Goal: Information Seeking & Learning: Check status

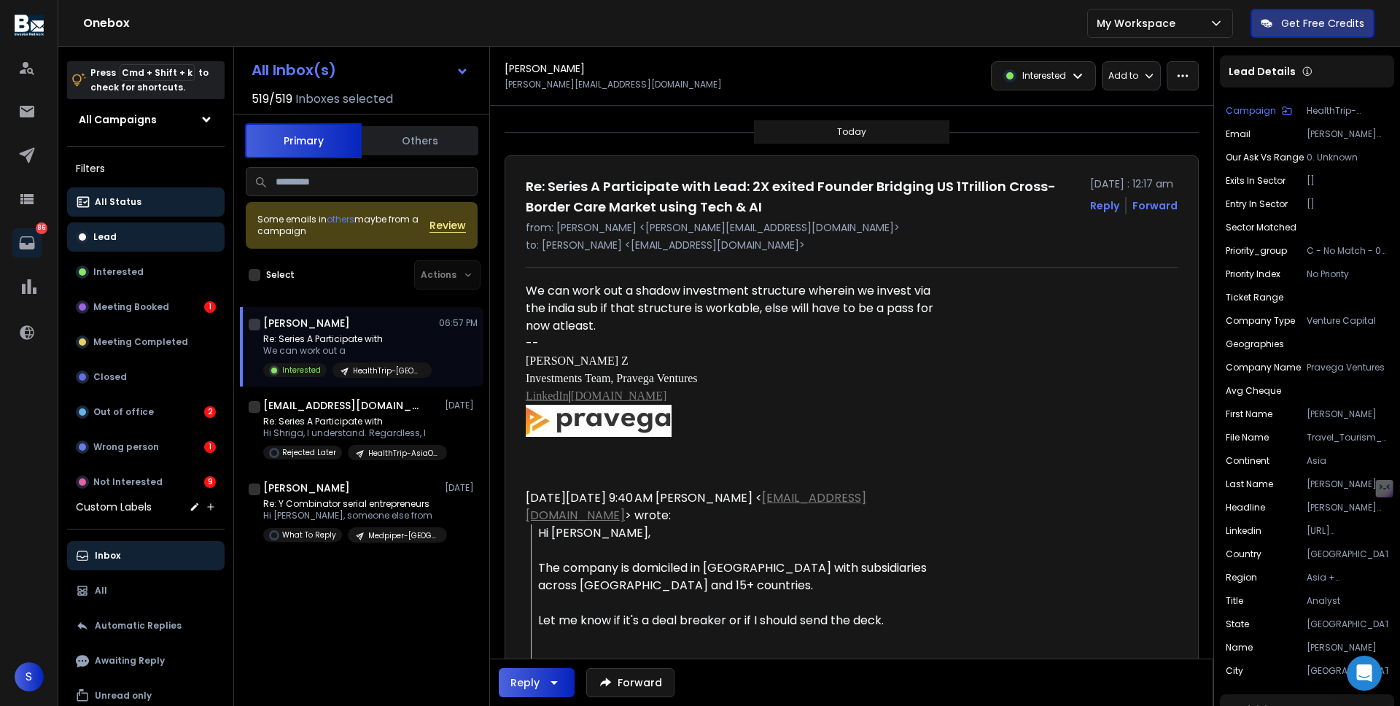
click at [128, 235] on button "Lead" at bounding box center [145, 236] width 157 height 29
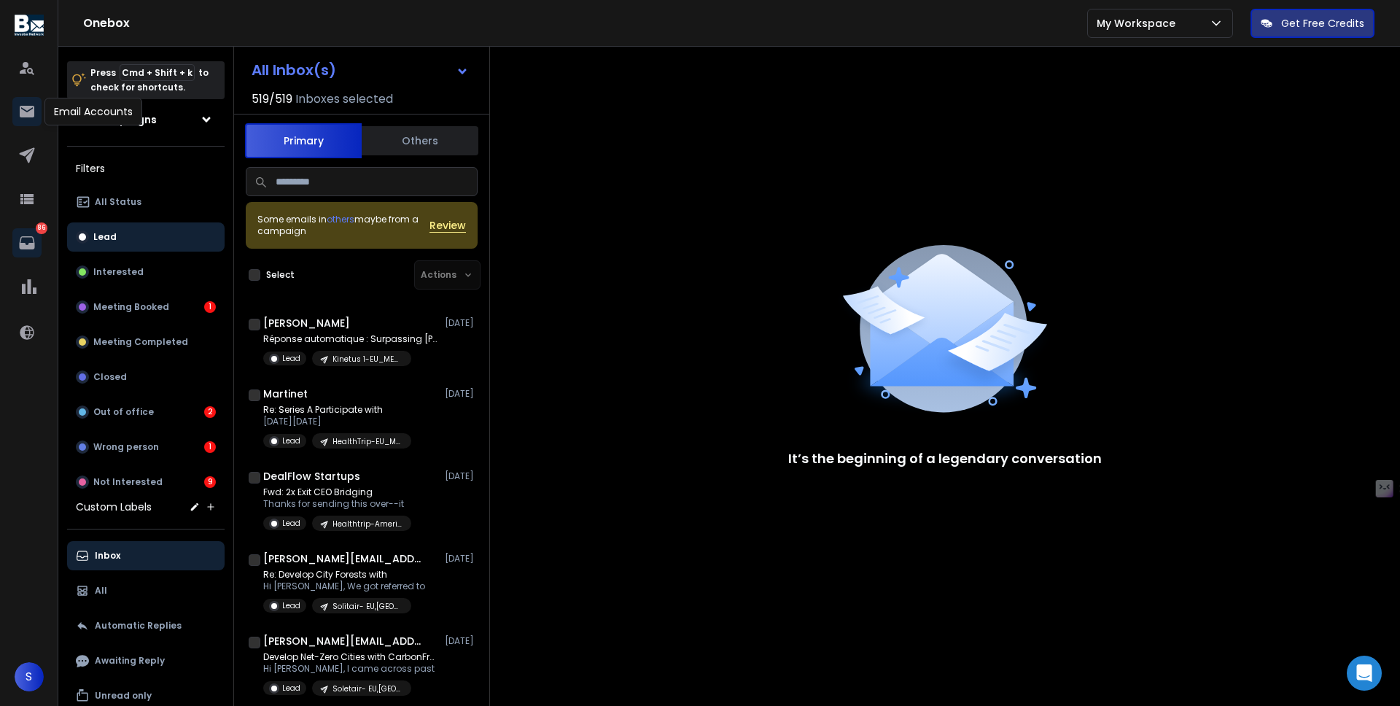
click at [28, 119] on icon at bounding box center [26, 111] width 17 height 17
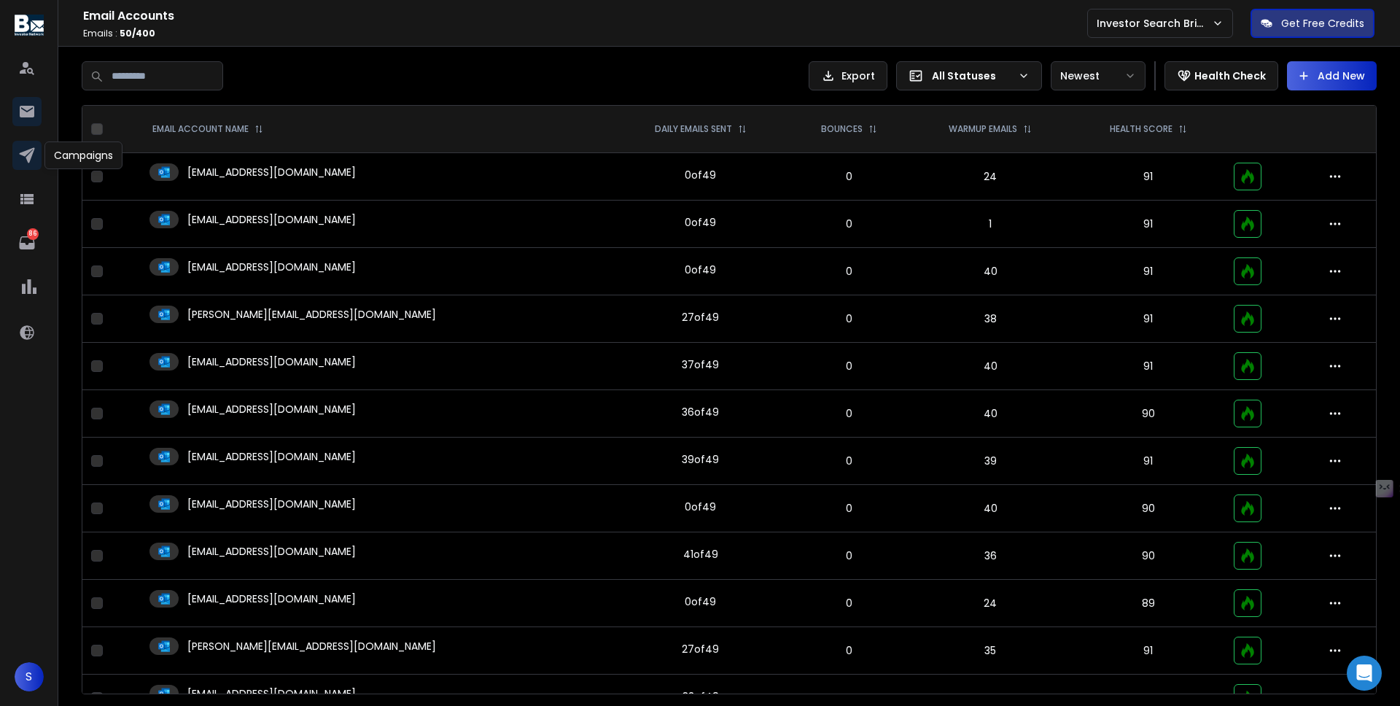
click at [29, 168] on link at bounding box center [26, 155] width 29 height 29
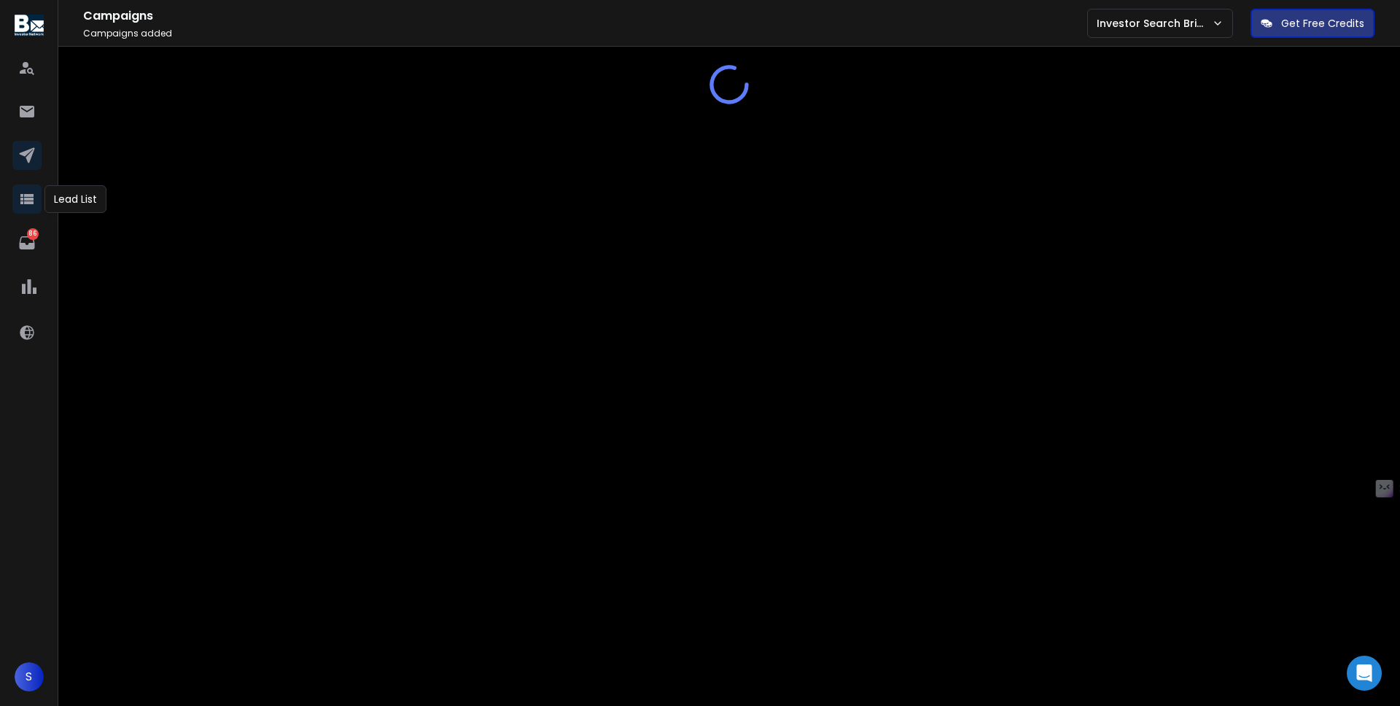
click at [30, 206] on icon at bounding box center [26, 198] width 17 height 17
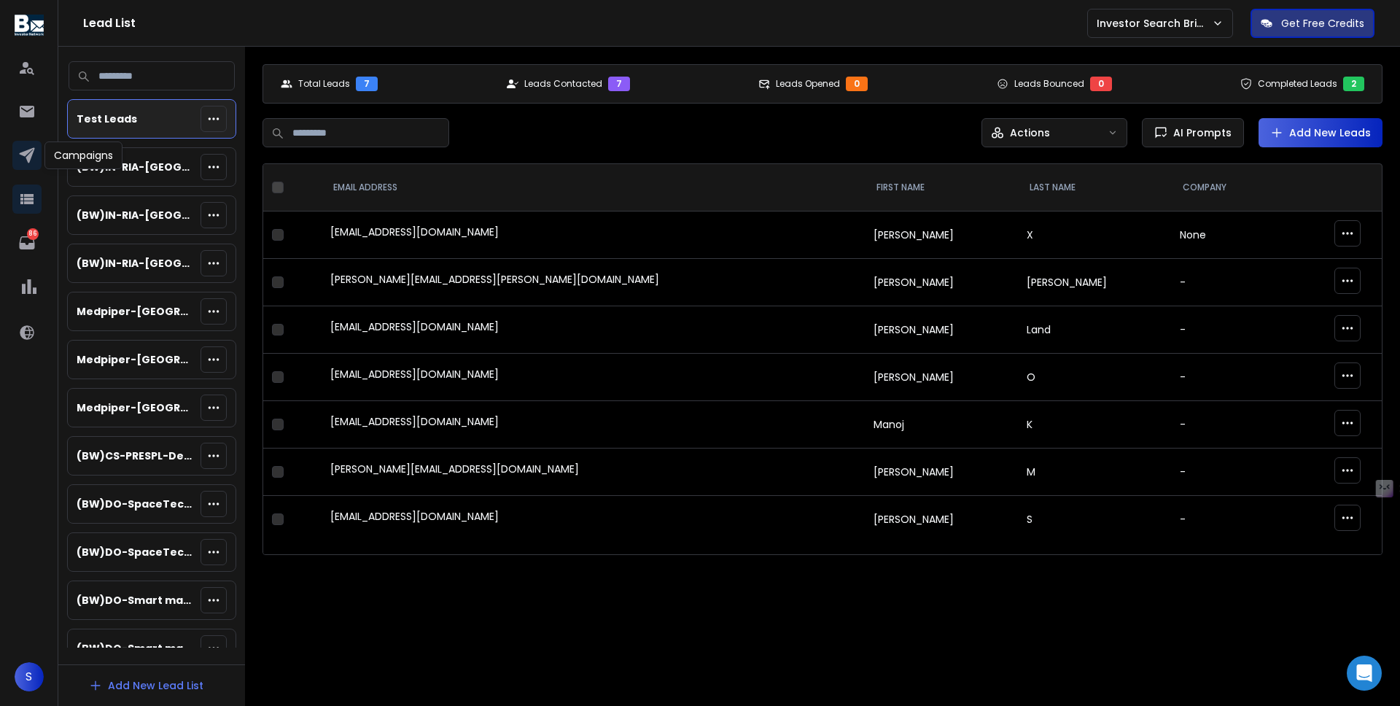
click at [28, 148] on icon at bounding box center [26, 155] width 17 height 17
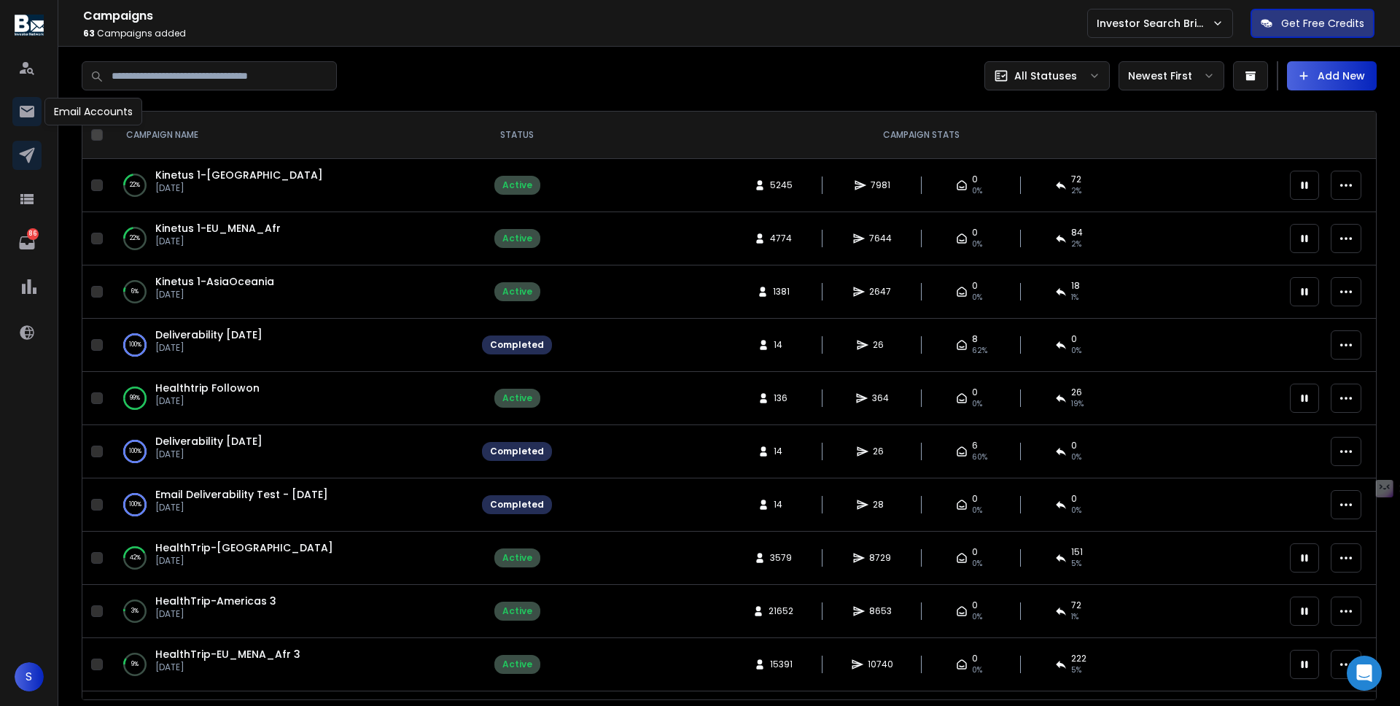
click at [32, 107] on icon at bounding box center [27, 112] width 15 height 12
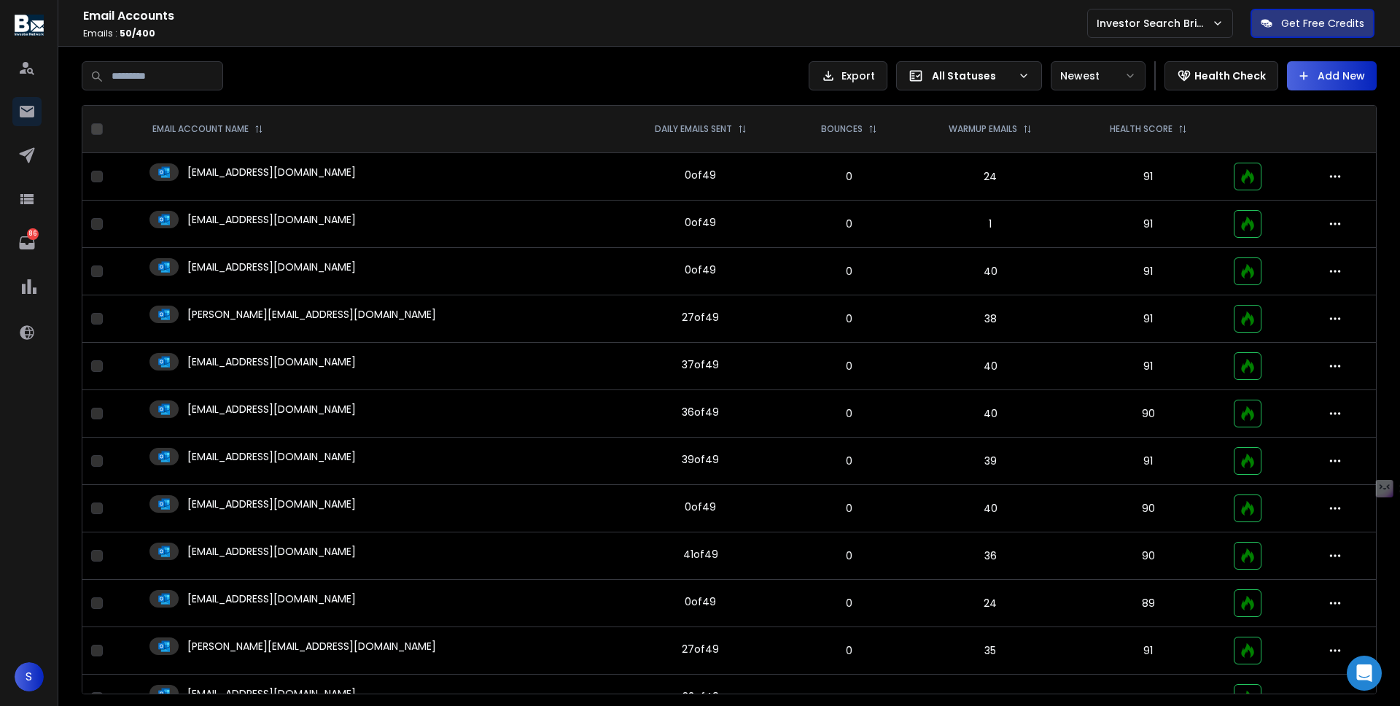
click at [142, 78] on input at bounding box center [152, 75] width 141 height 29
type input "*****"
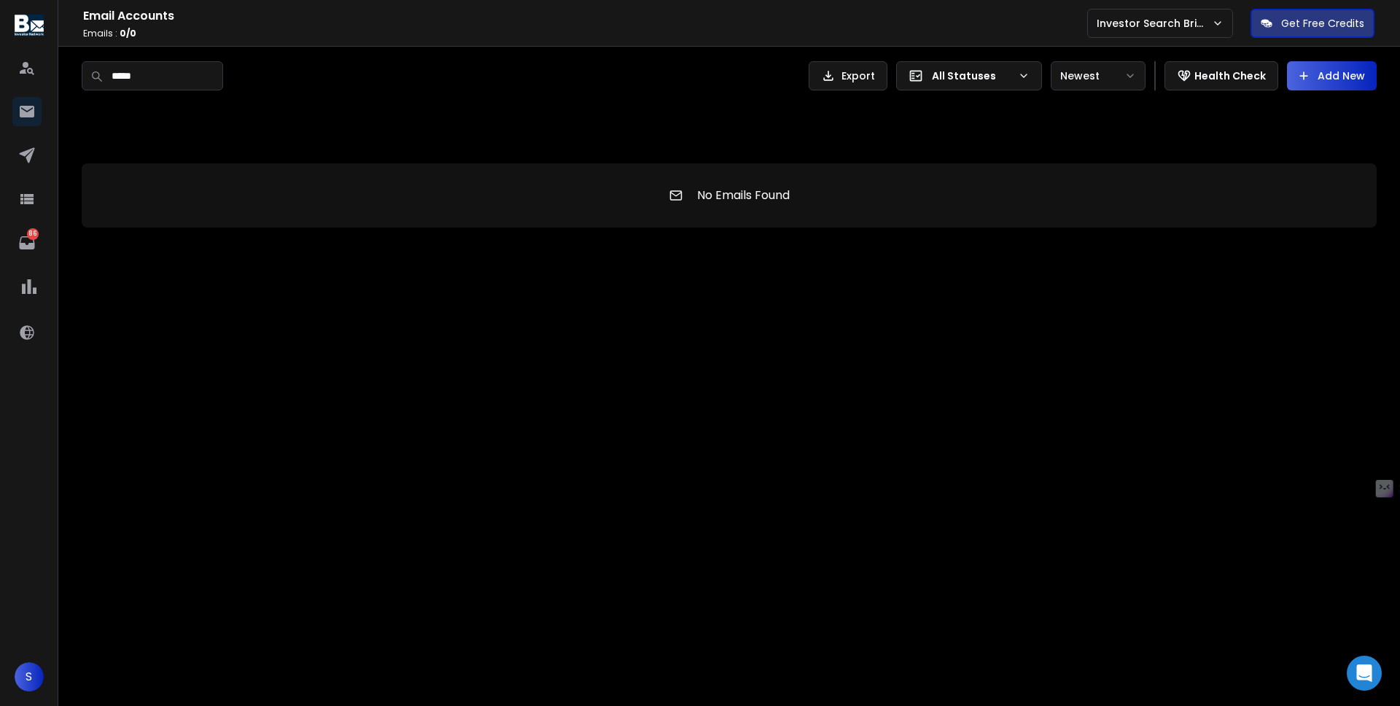
click at [141, 79] on input "*****" at bounding box center [152, 75] width 141 height 29
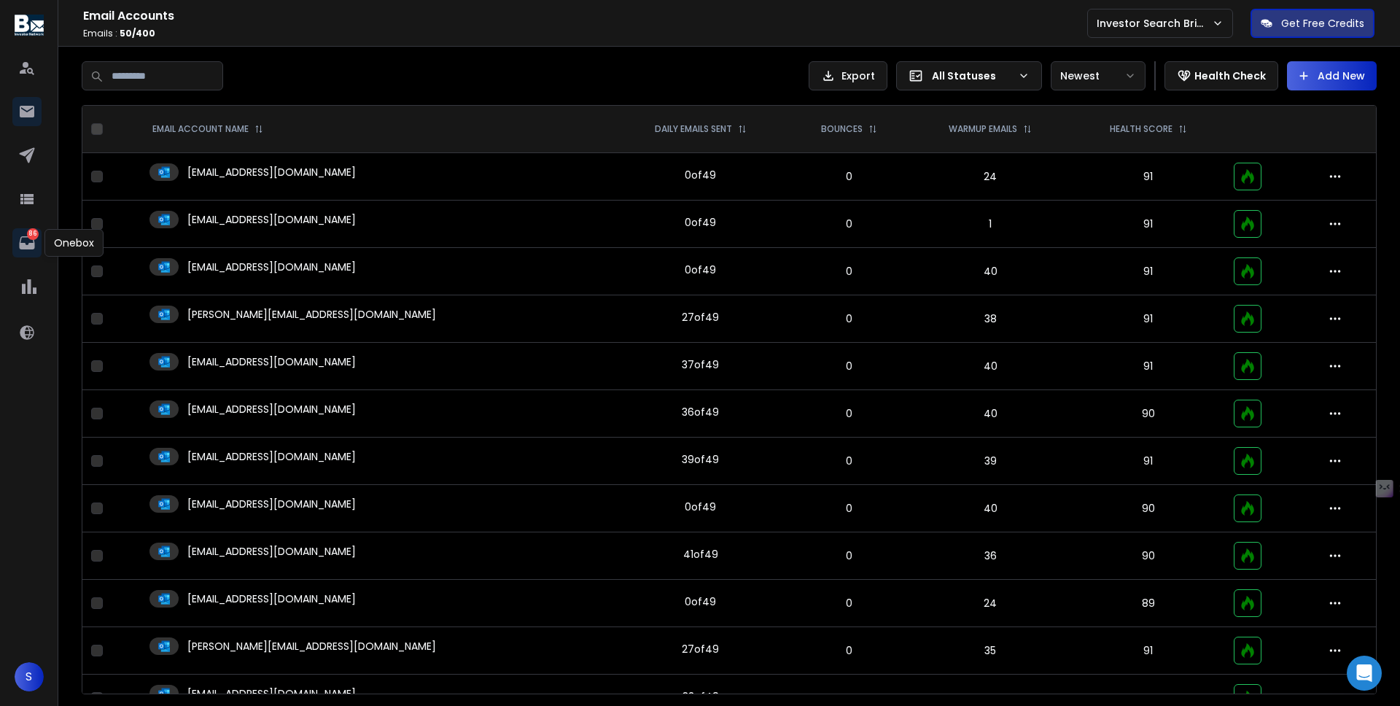
click at [32, 240] on p "86" at bounding box center [33, 234] width 12 height 12
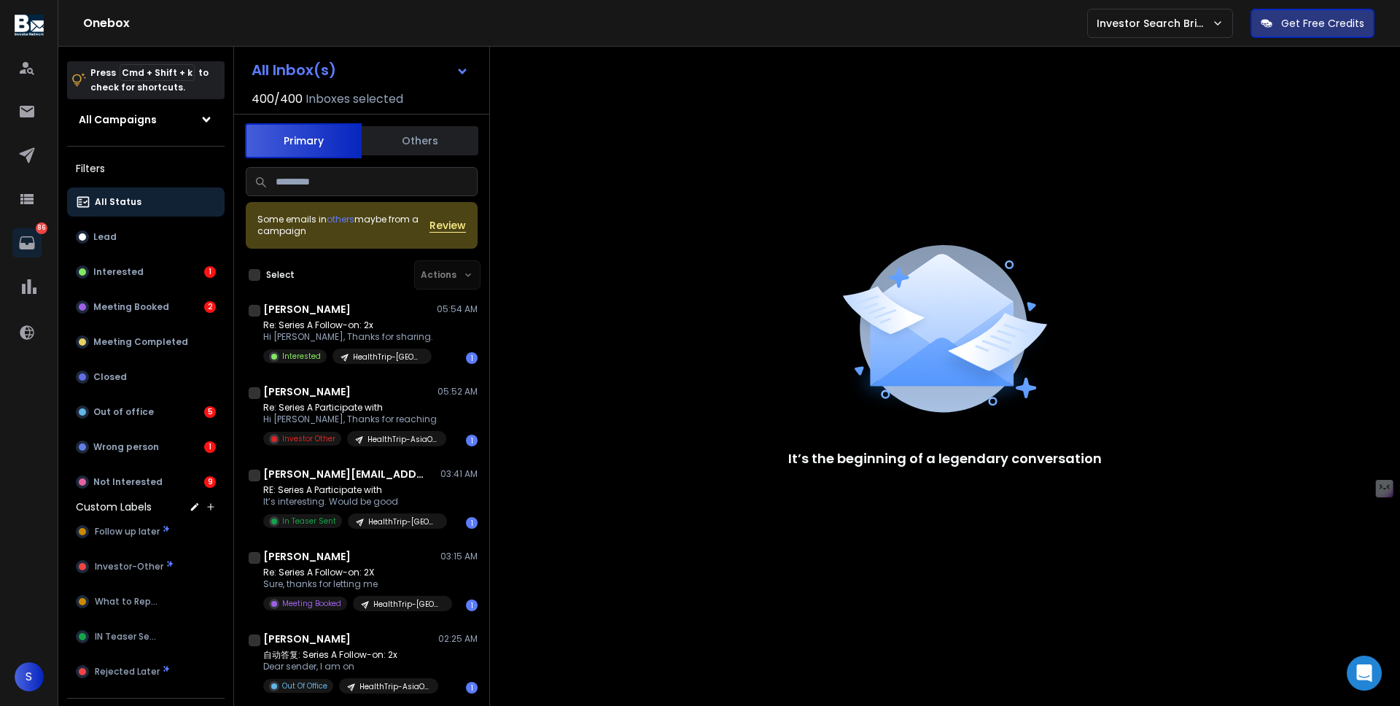
scroll to position [426, 0]
click at [383, 330] on p "Re: Series A Follow-on: 2x" at bounding box center [348, 325] width 170 height 12
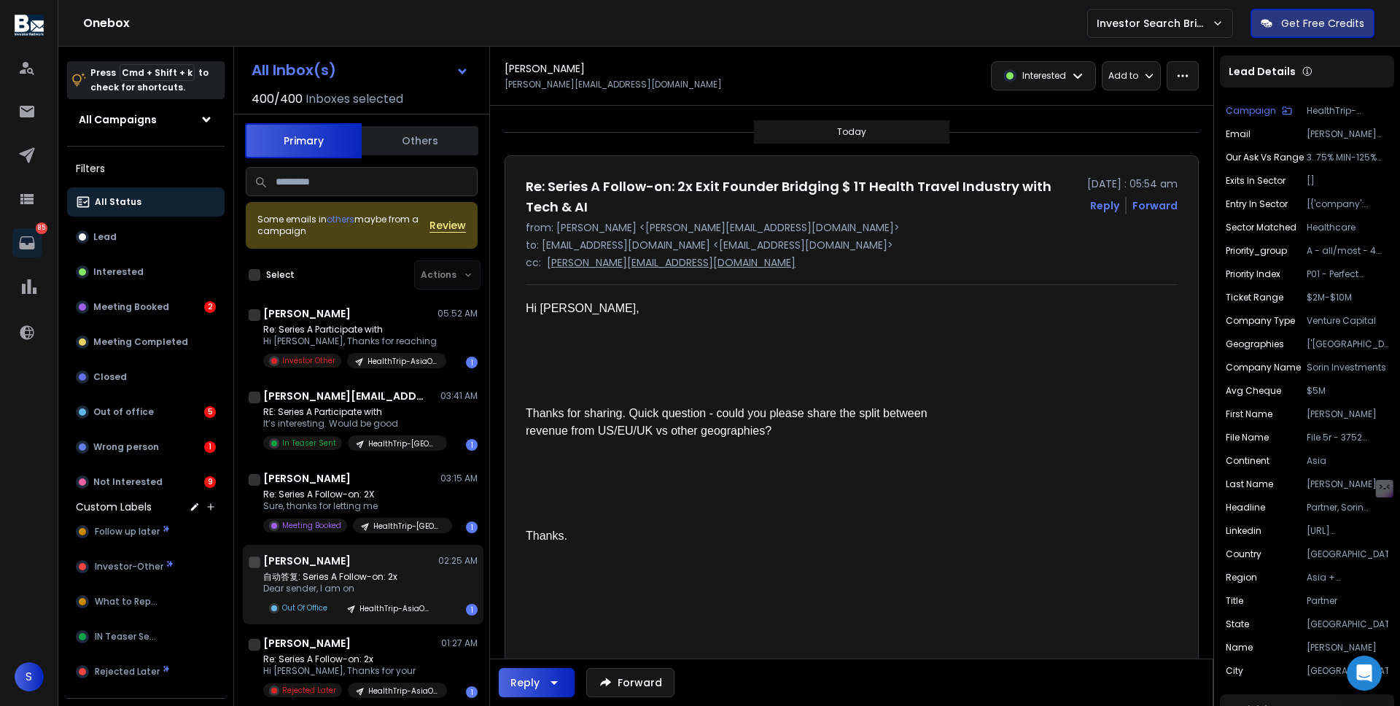
scroll to position [613, 0]
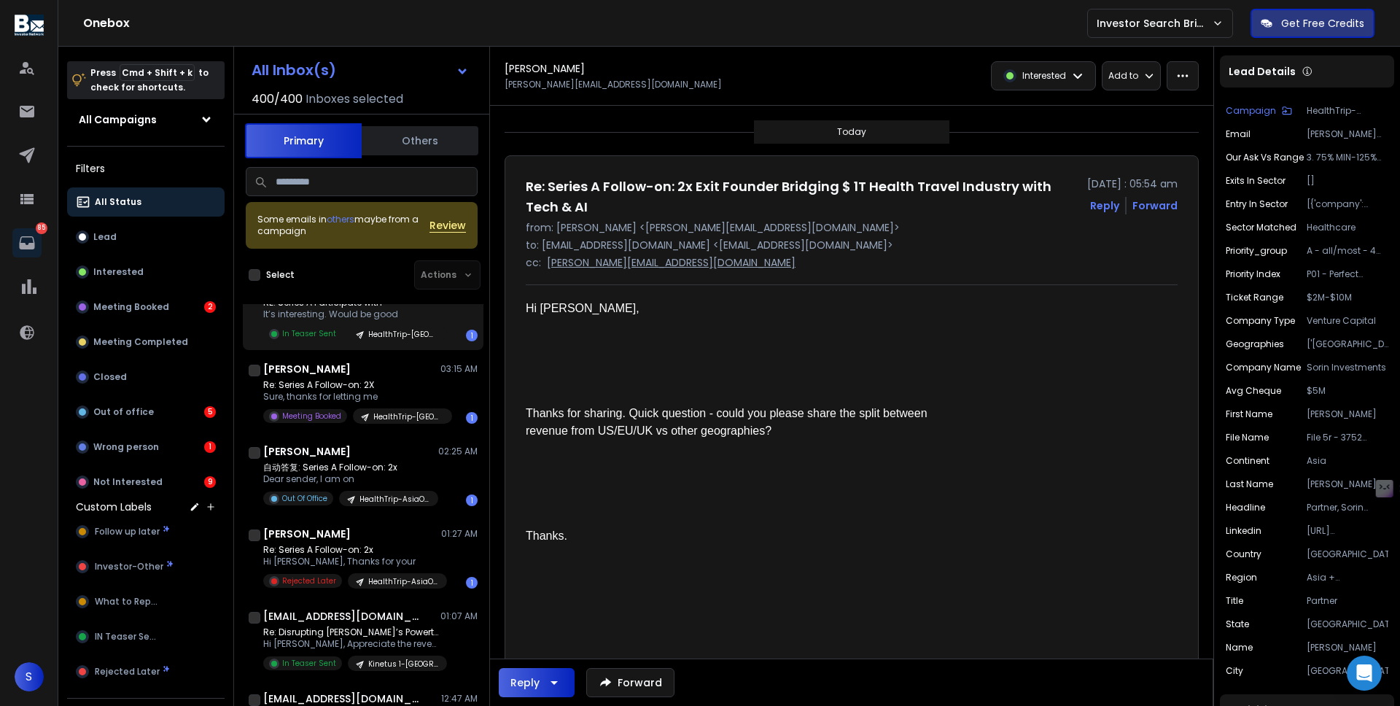
click at [392, 341] on div "RE: Series A Participate with It’s interesting. Would be good In Teaser Sent He…" at bounding box center [355, 319] width 184 height 44
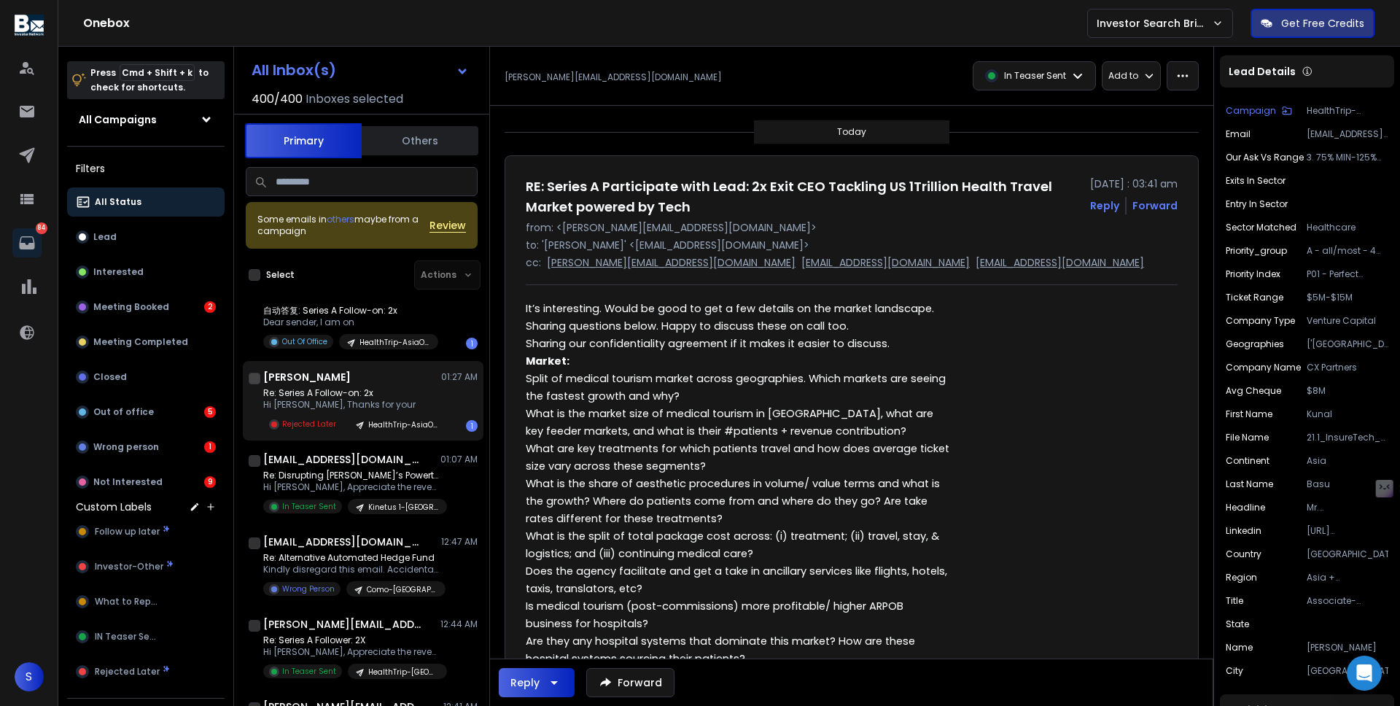
scroll to position [724, 0]
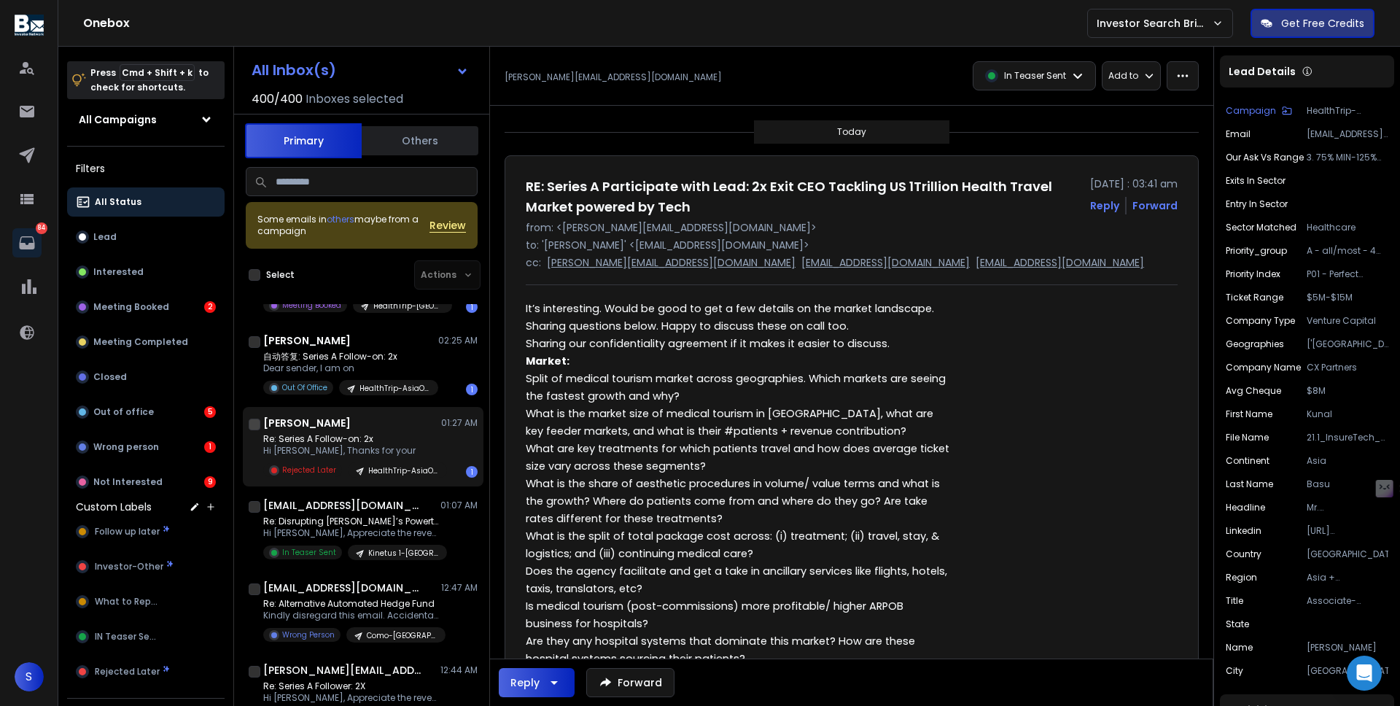
click at [411, 445] on p "Re: Series A Follow-on: 2x" at bounding box center [350, 439] width 175 height 12
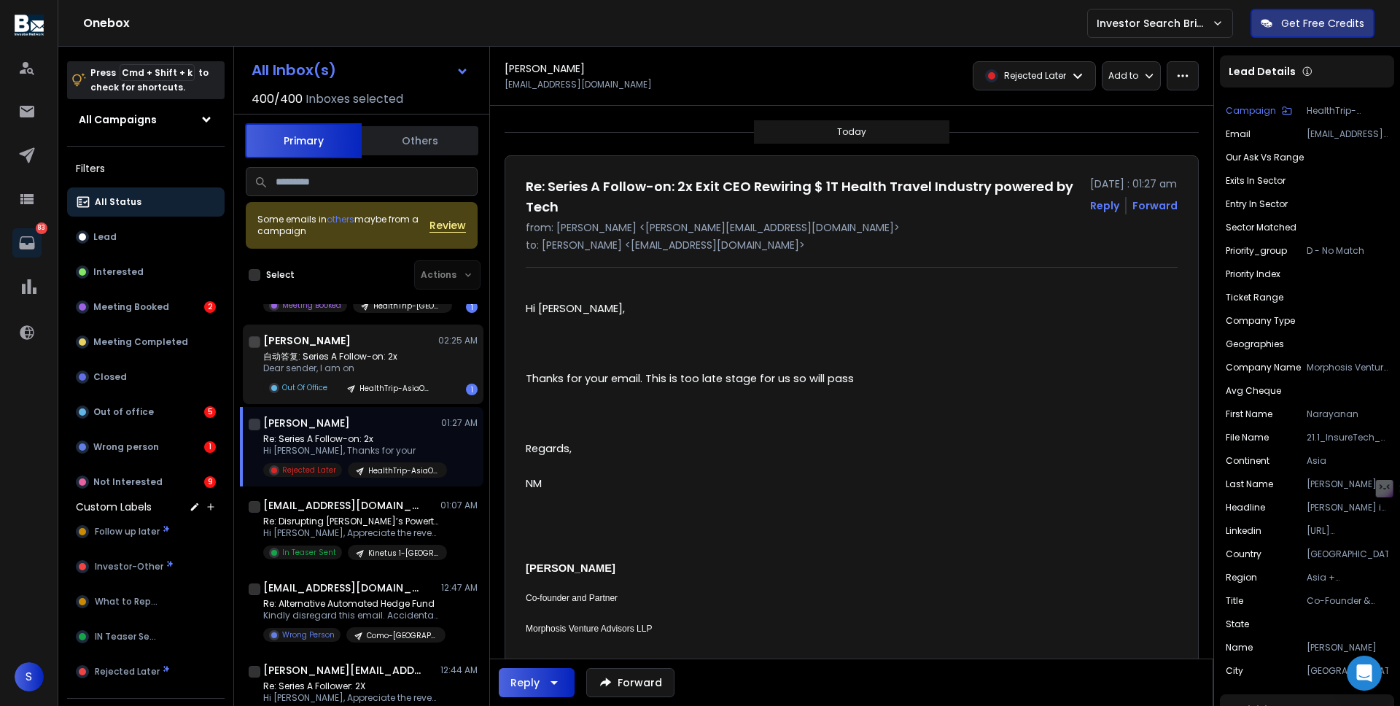
click at [379, 362] on p "自动答复: Series A Follow-on: 2x" at bounding box center [350, 357] width 175 height 12
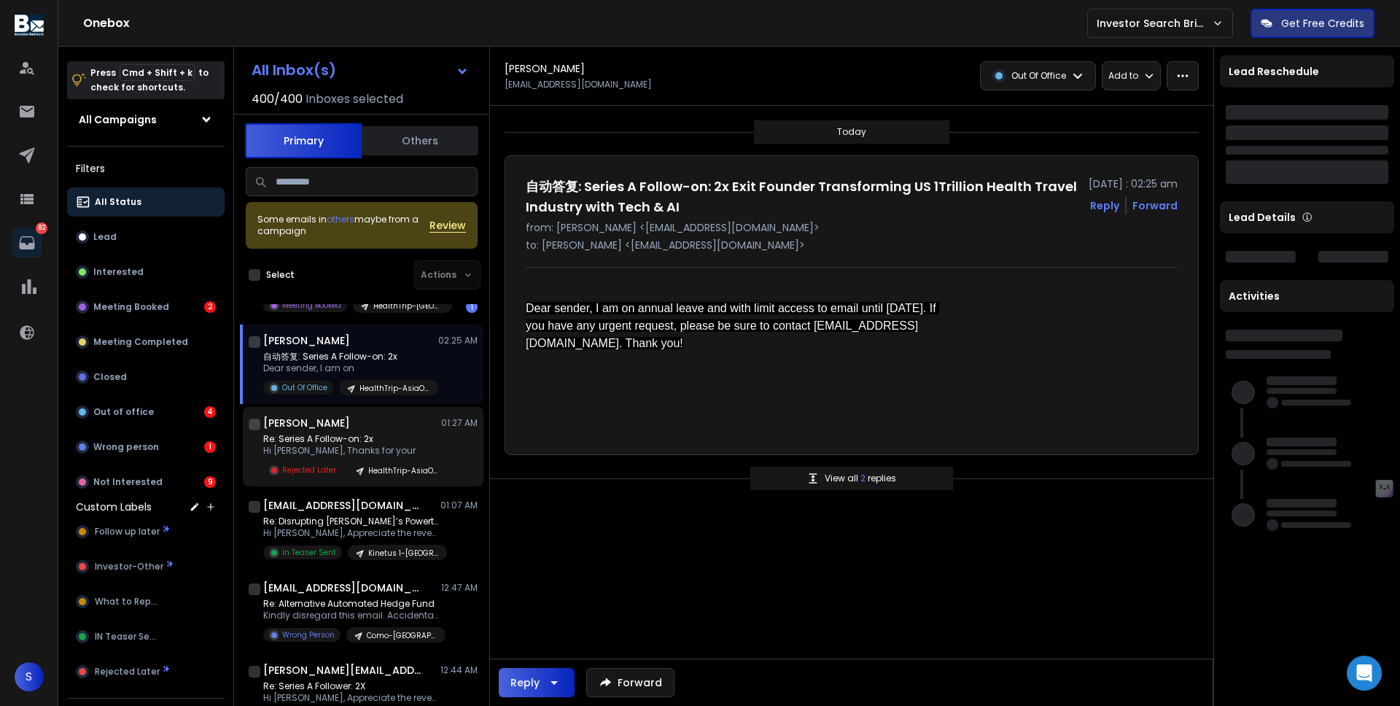
click at [376, 445] on p "Re: Series A Follow-on: 2x" at bounding box center [350, 439] width 175 height 12
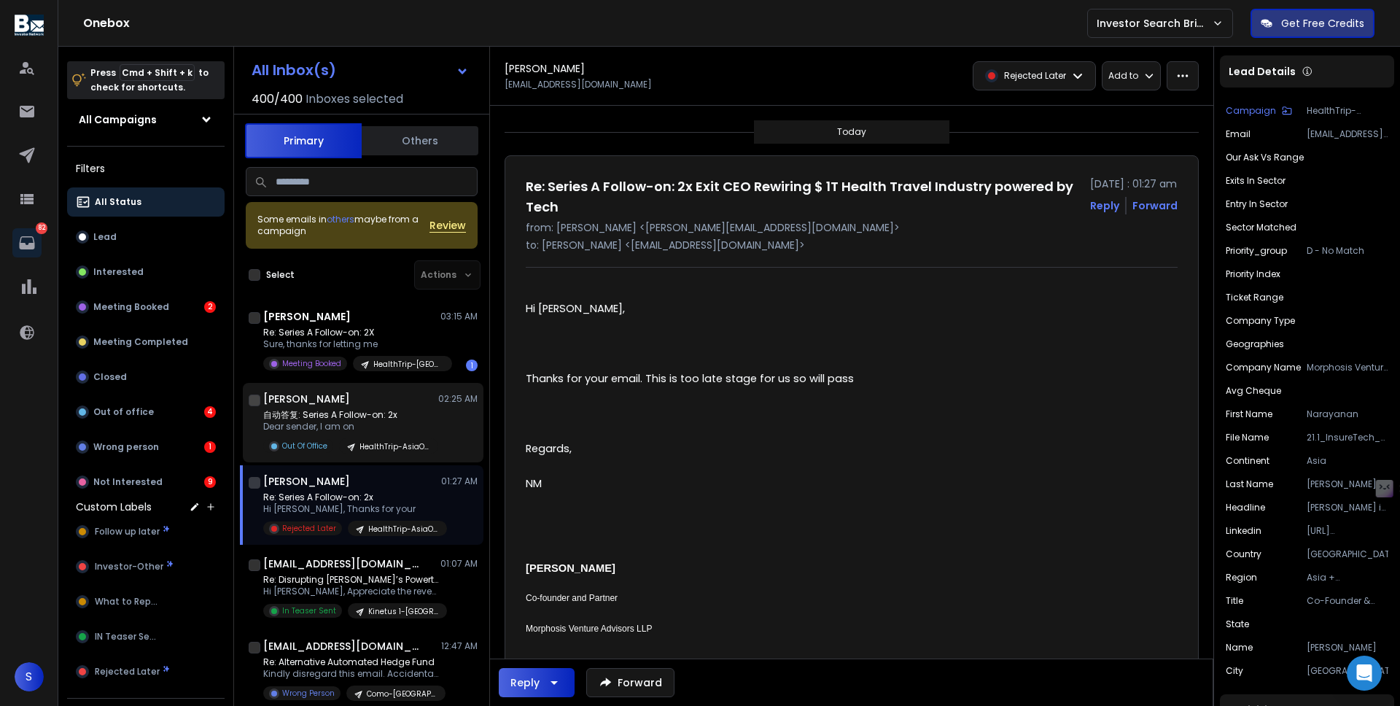
scroll to position [625, 0]
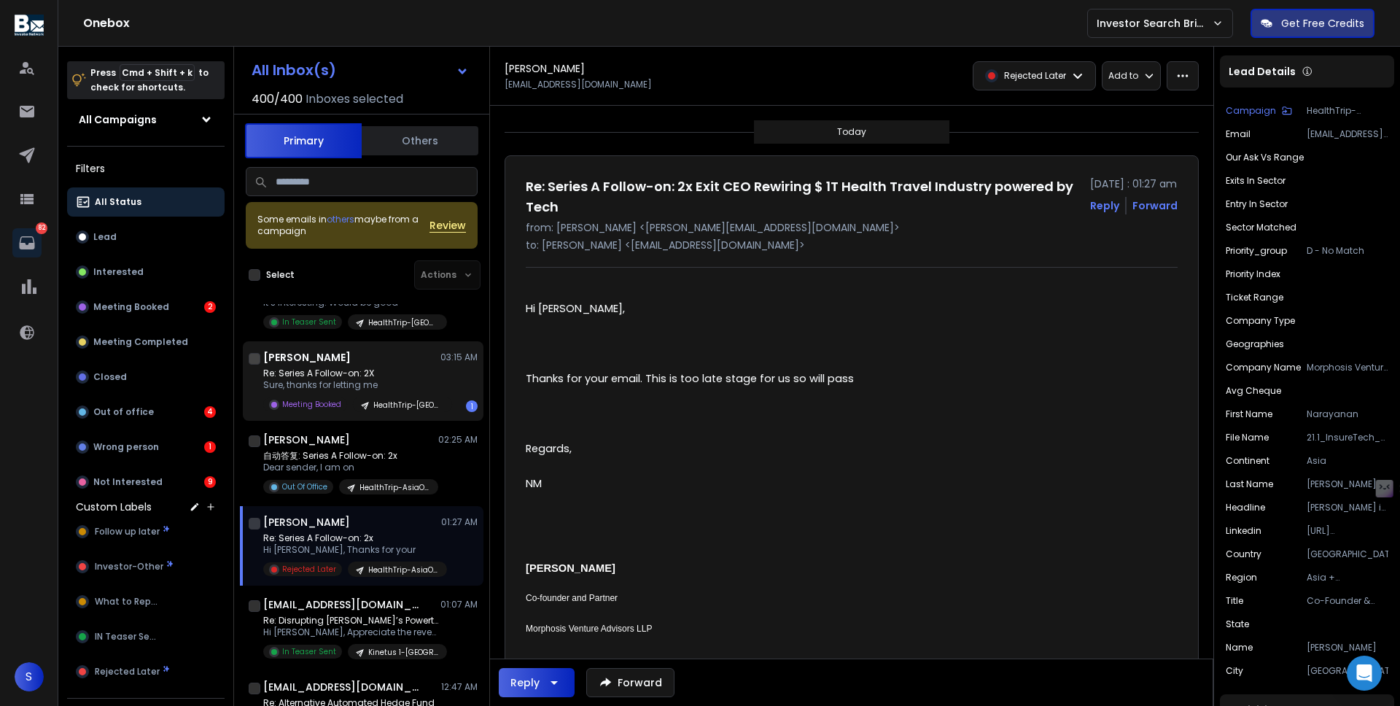
click at [410, 365] on div "Siddhant Baliga 03:15 AM" at bounding box center [370, 357] width 214 height 15
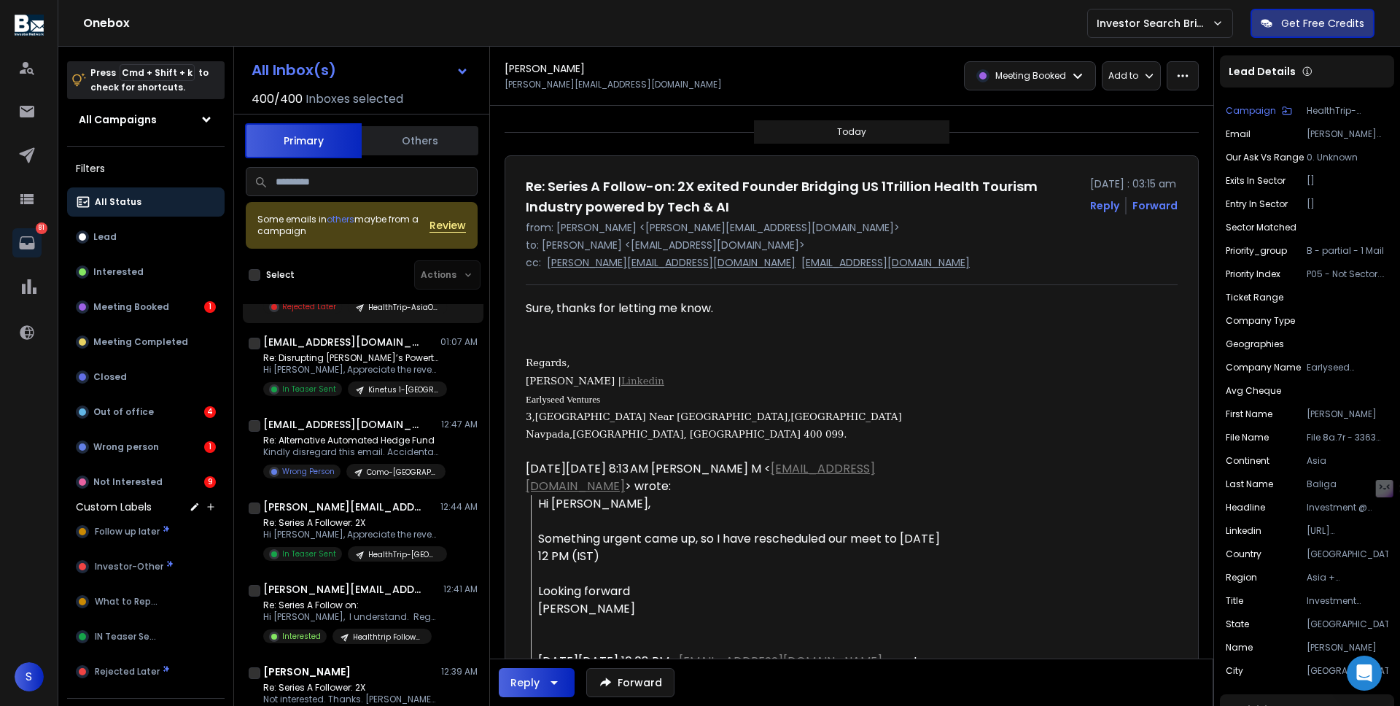
scroll to position [948, 0]
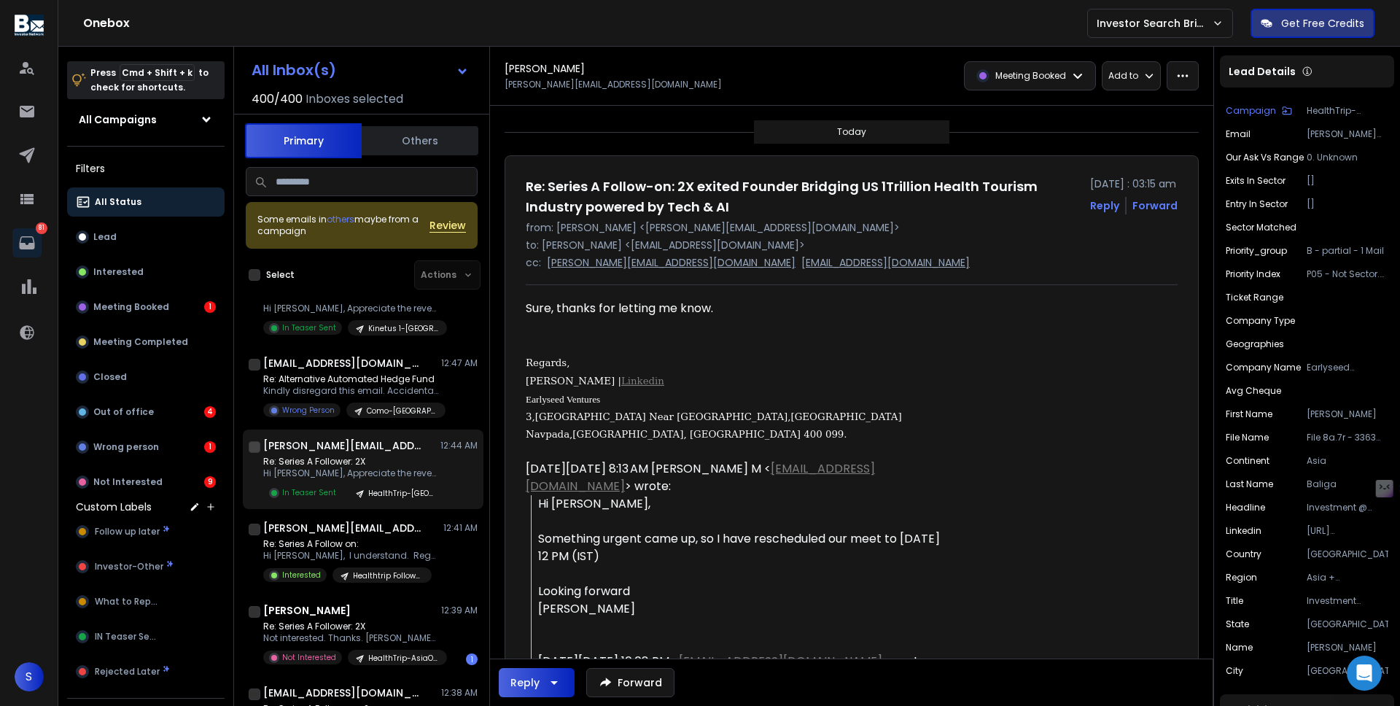
click at [360, 479] on p "Hi Karthik, Appreciate the revert, Feel free" at bounding box center [350, 473] width 175 height 12
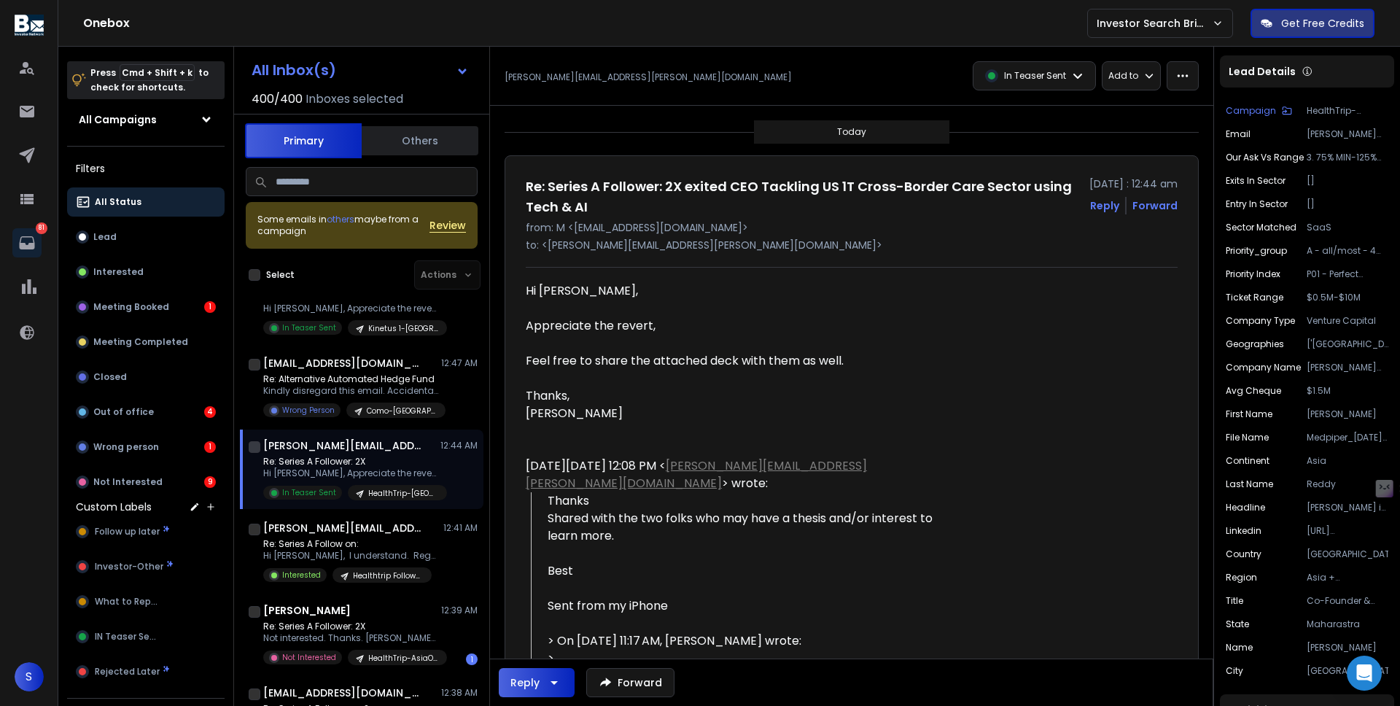
click at [364, 612] on div "Sahil Makker 08:15 AM Re: Series A Follower: 2x Hi Sankalp, Sorry, we were Meet…" at bounding box center [361, 565] width 255 height 522
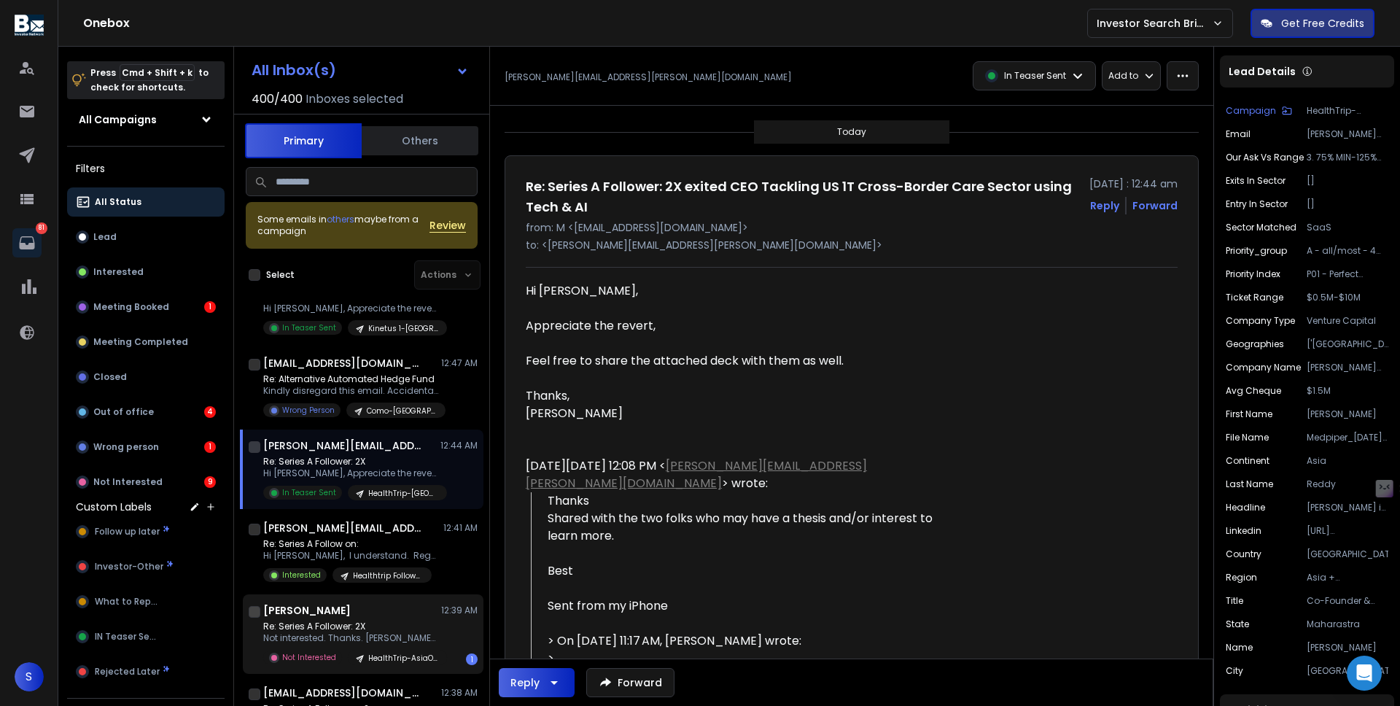
click at [364, 632] on p "Re: Series A Follower: 2X" at bounding box center [350, 626] width 175 height 12
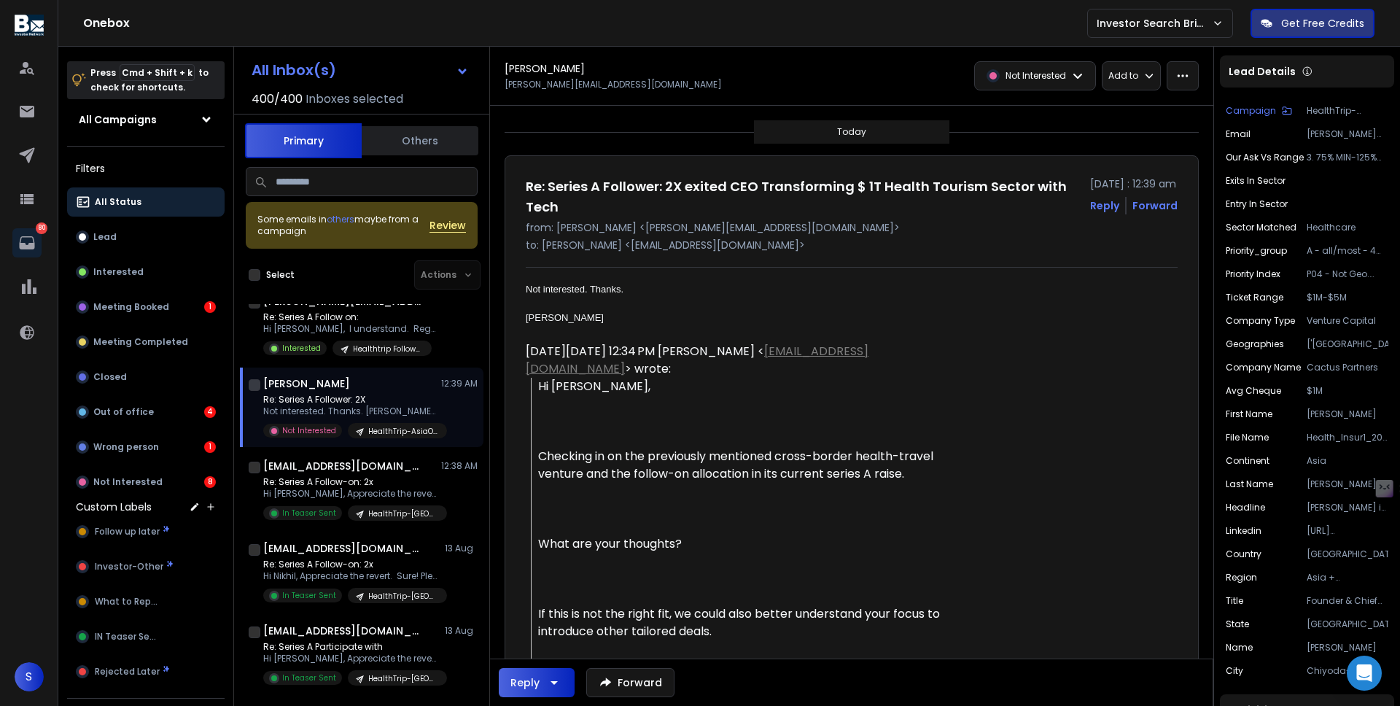
scroll to position [1229, 0]
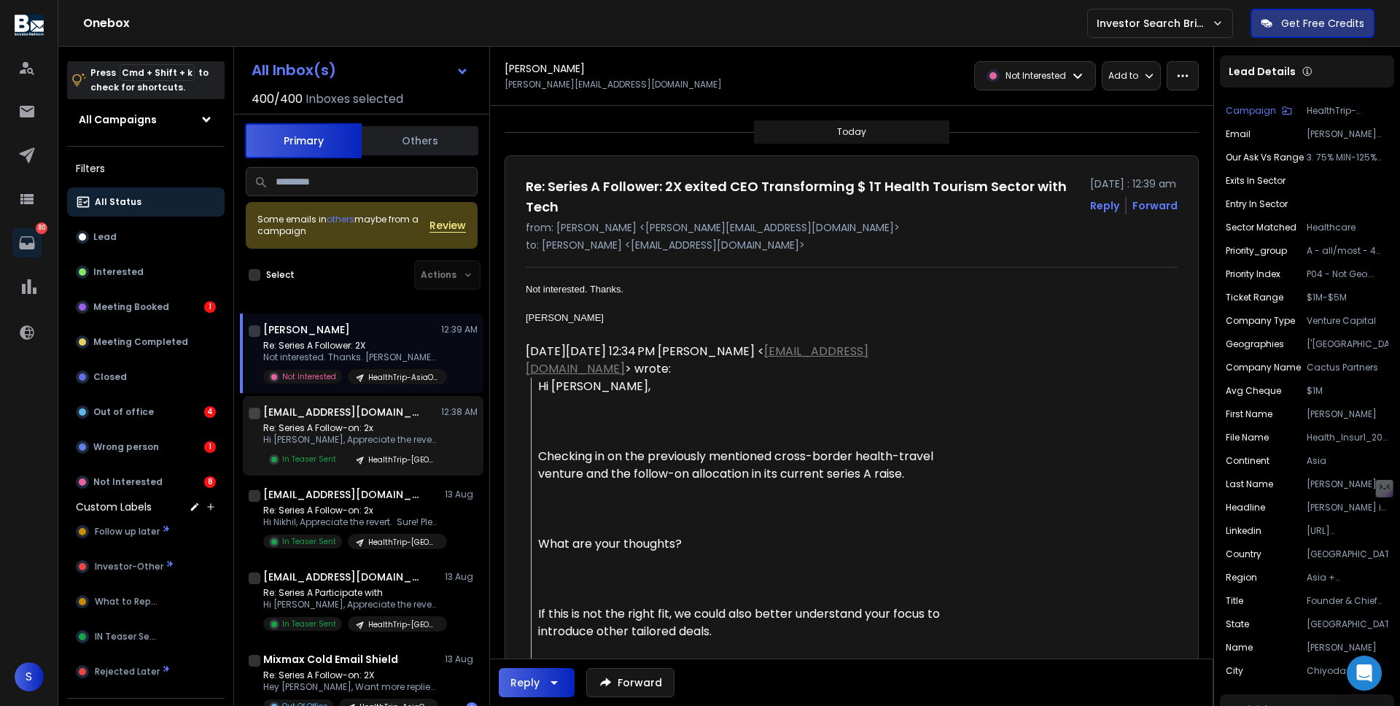
click at [388, 434] on p "Re: Series A Follow-on: 2x" at bounding box center [350, 428] width 175 height 12
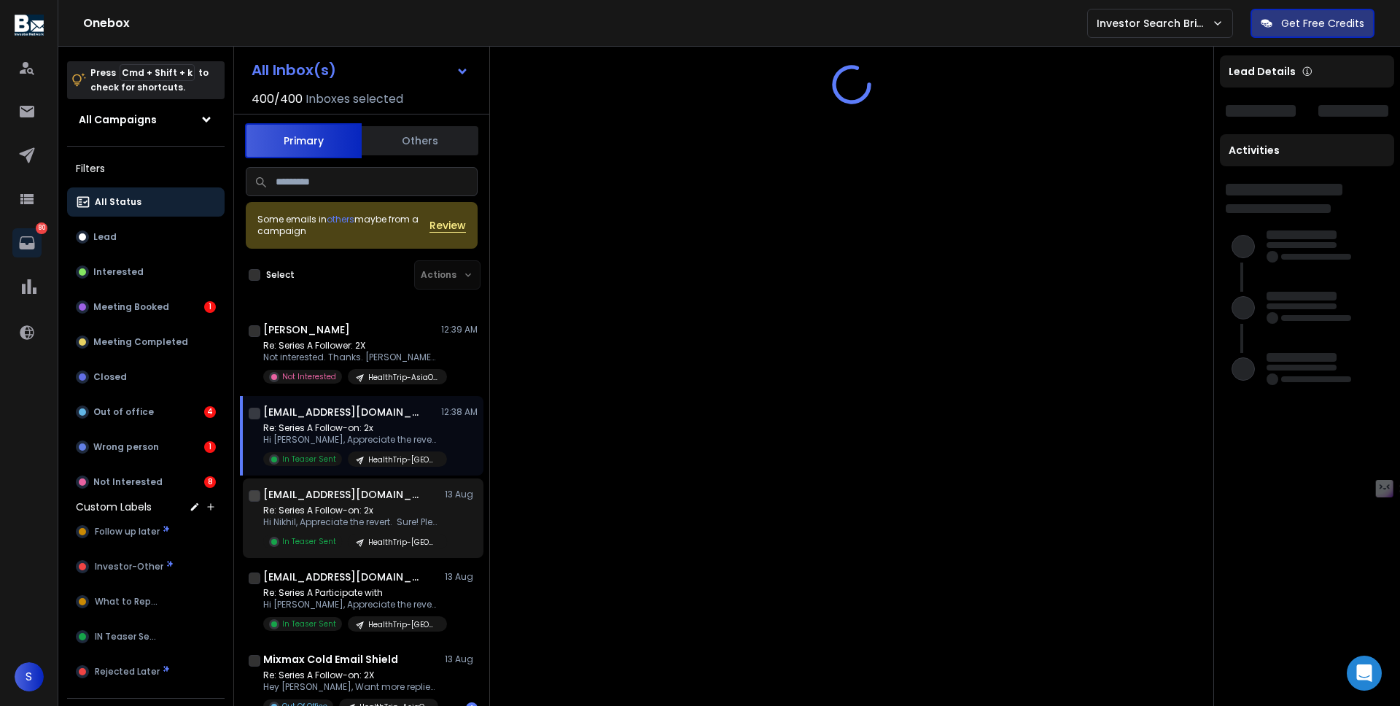
click at [388, 528] on p "Hi Nikhil, Appreciate the revert. Sure! Please" at bounding box center [350, 522] width 175 height 12
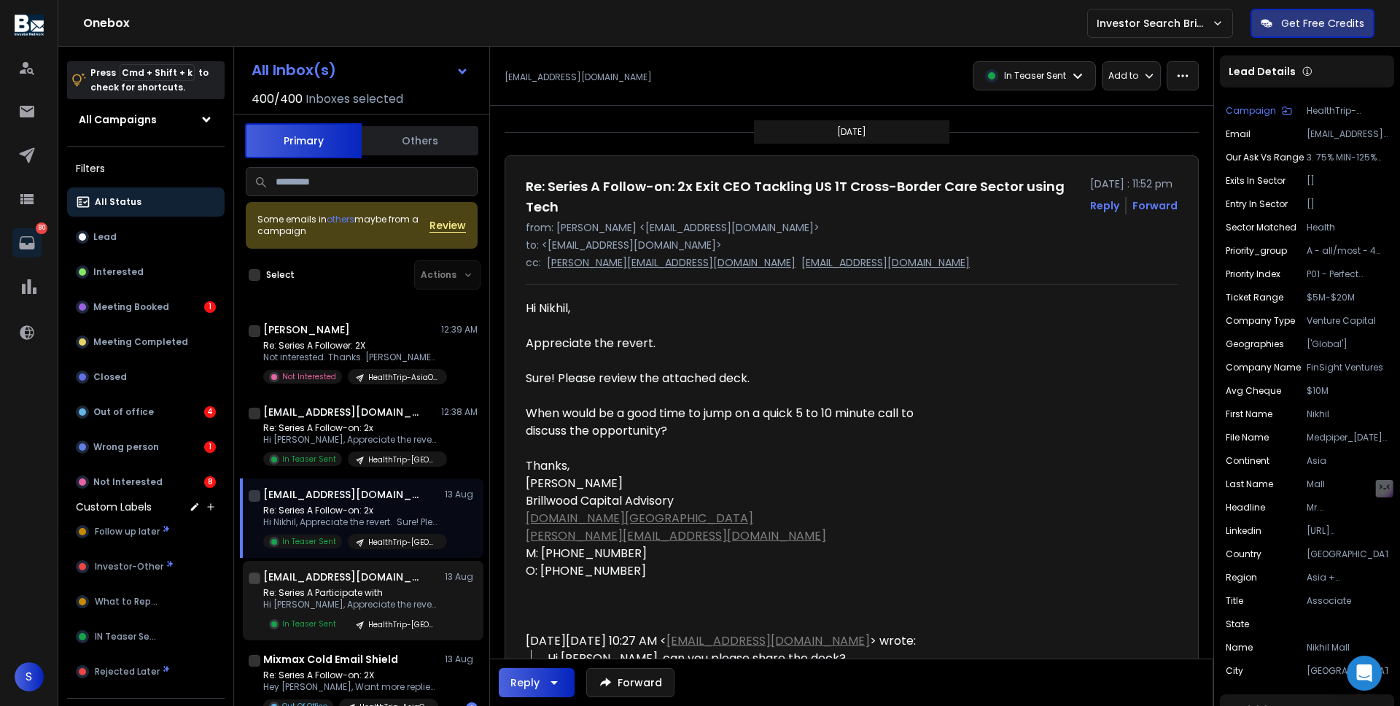
click at [383, 599] on p "Re: Series A Participate with" at bounding box center [350, 593] width 175 height 12
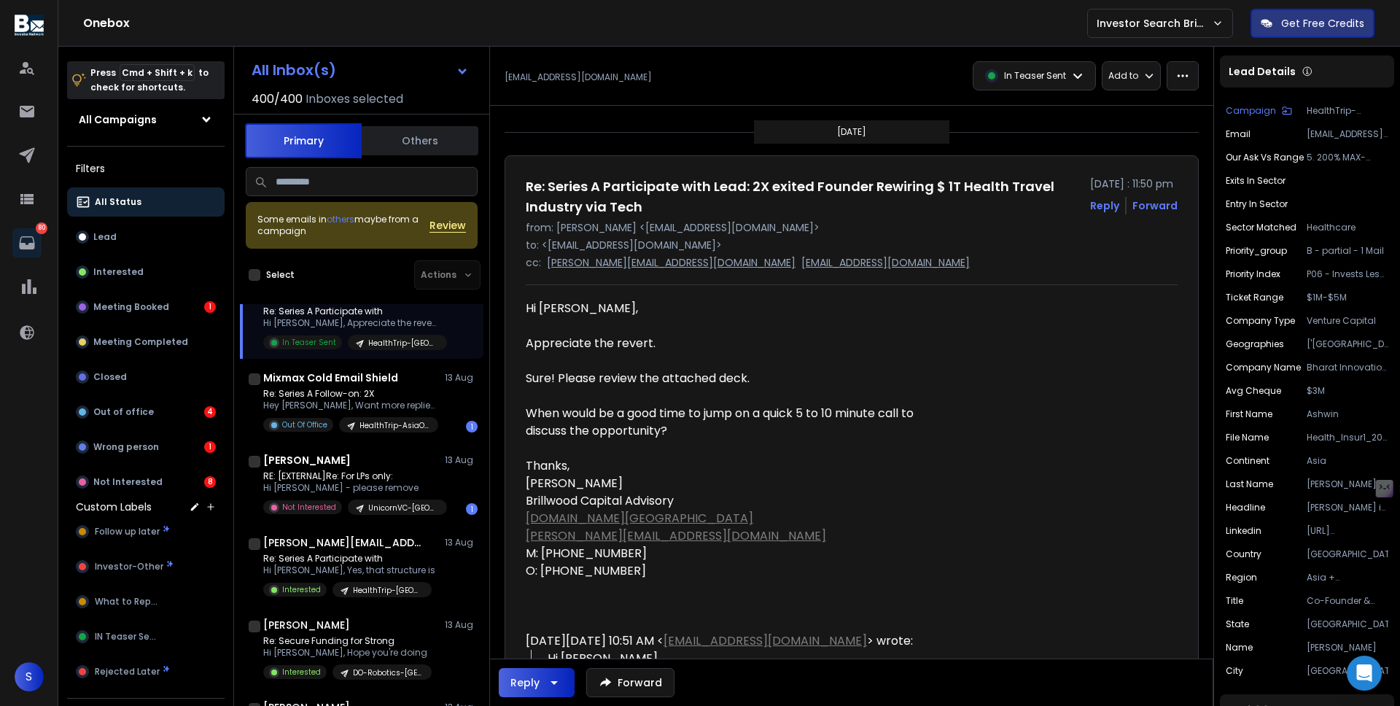
scroll to position [1544, 0]
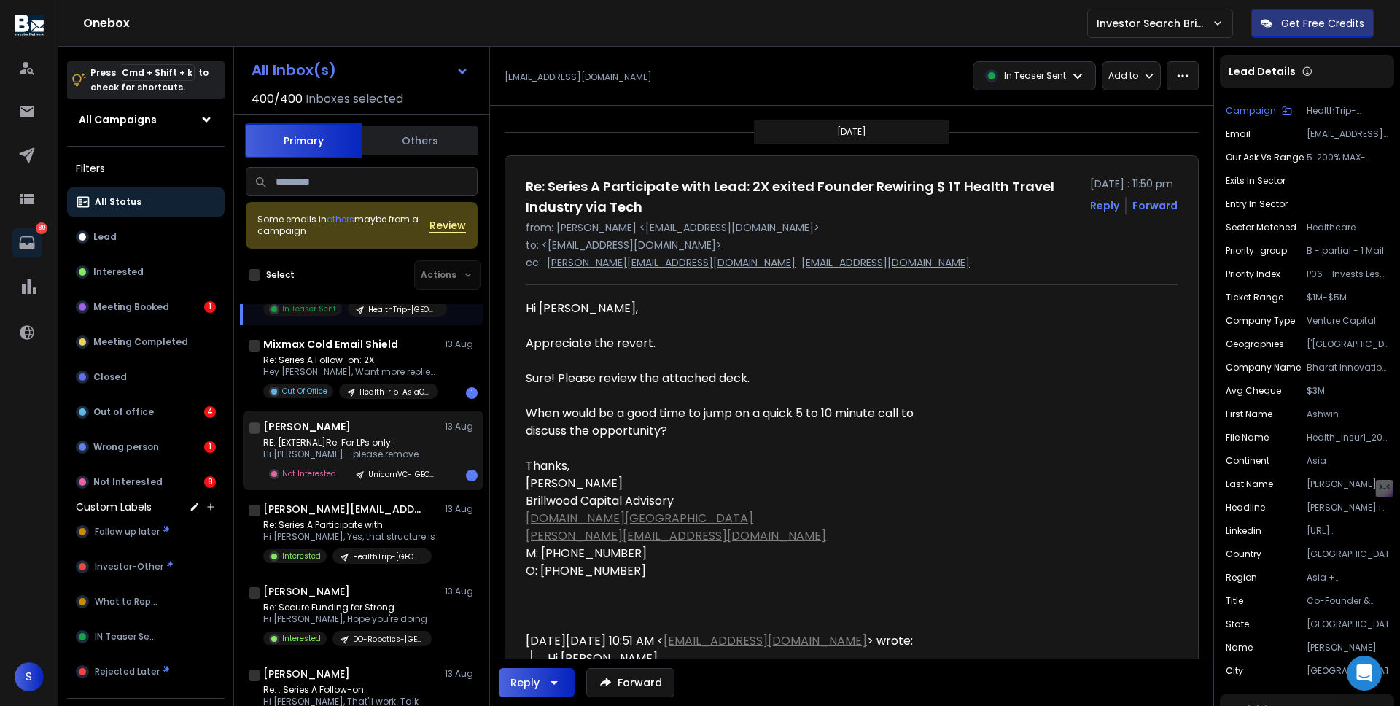
click at [399, 433] on div "Rowe 13 Aug RE: [EXTERNAL]Re: For LPs only: Hi Sahil - please remove Not Intere…" at bounding box center [363, 449] width 241 height 79
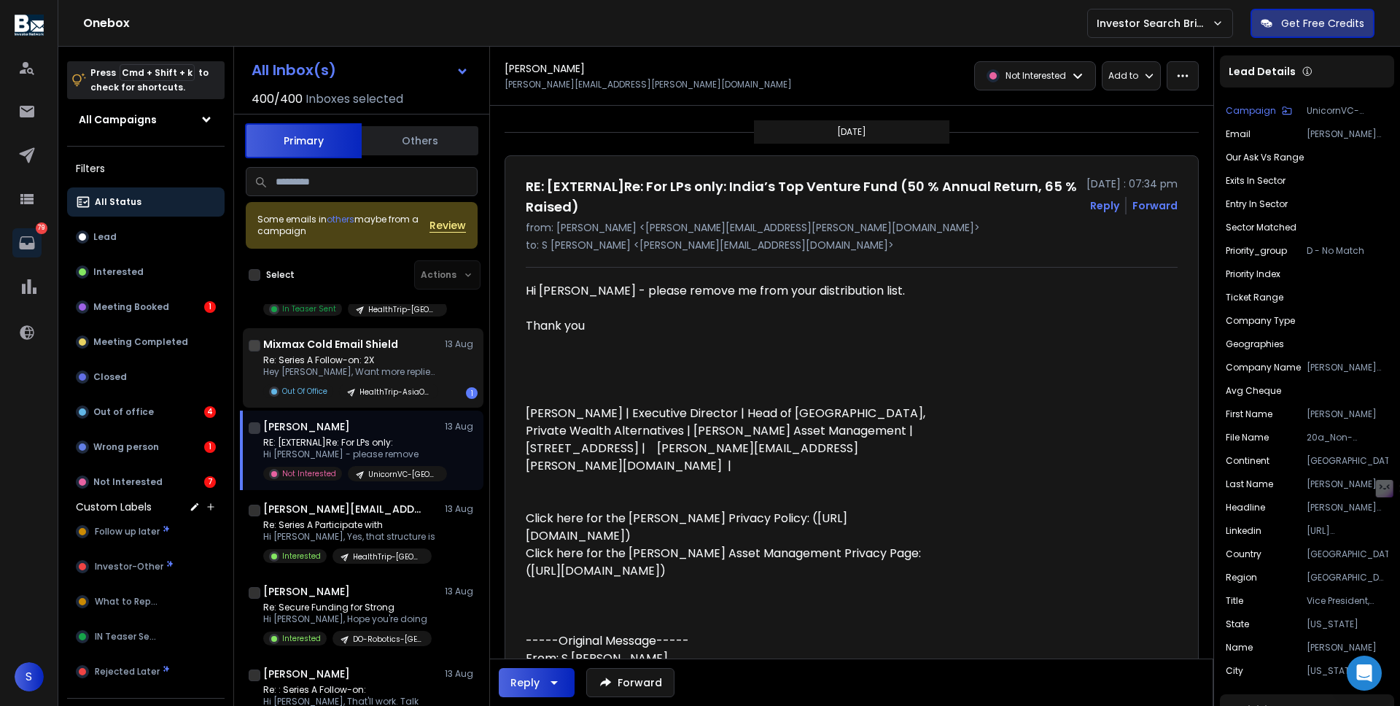
click at [394, 351] on h1 "Mixmax Cold Email Shield" at bounding box center [330, 344] width 135 height 15
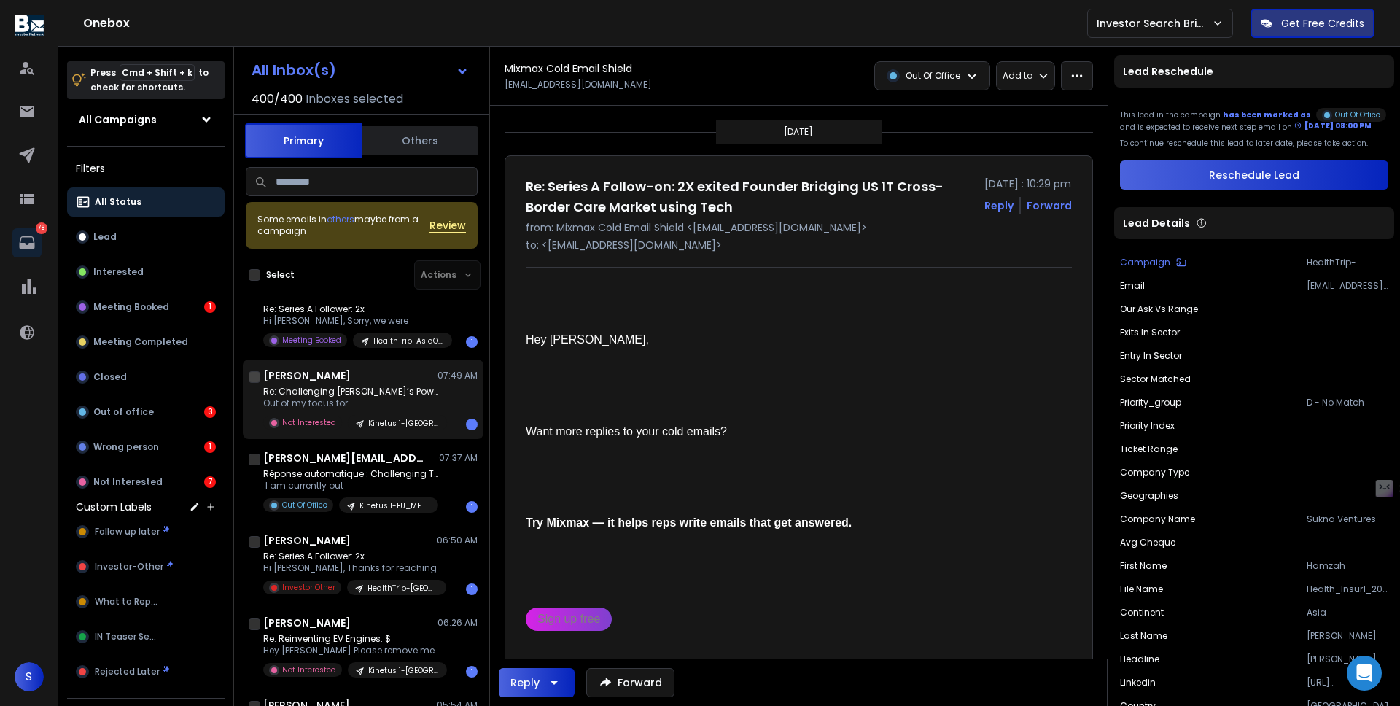
scroll to position [0, 0]
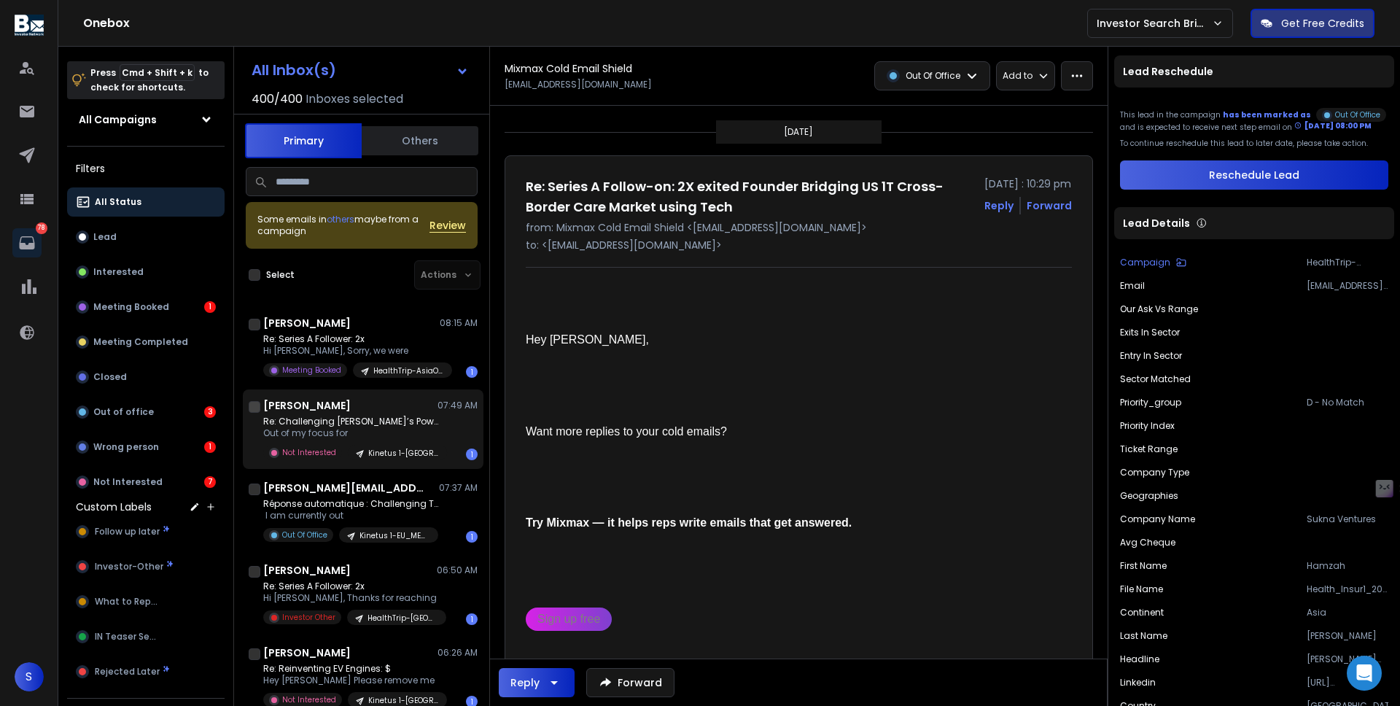
click at [365, 413] on div "Denis Kalyshkin 07:49 AM" at bounding box center [370, 405] width 214 height 15
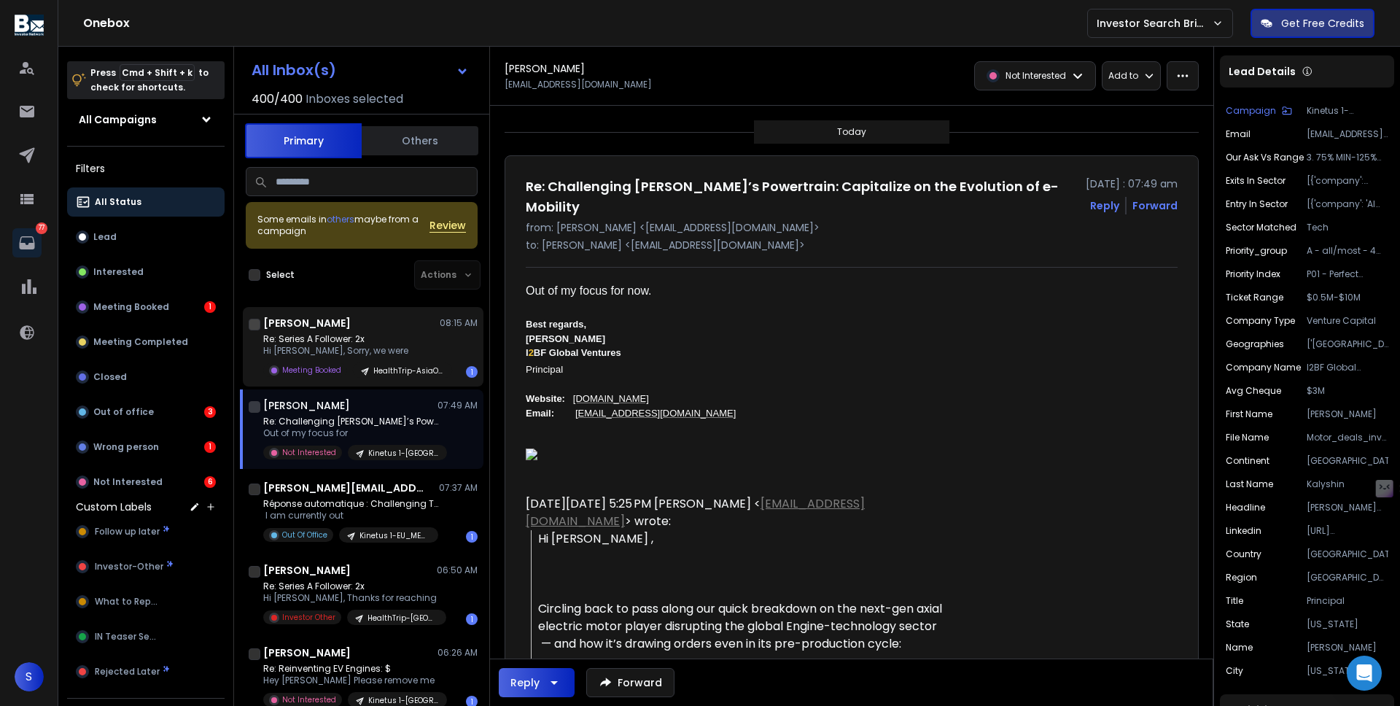
click at [379, 359] on div "Re: Series A Follower: 2x Hi Sankalp, Sorry, we were Meeting Booked HealthTrip-…" at bounding box center [357, 355] width 189 height 44
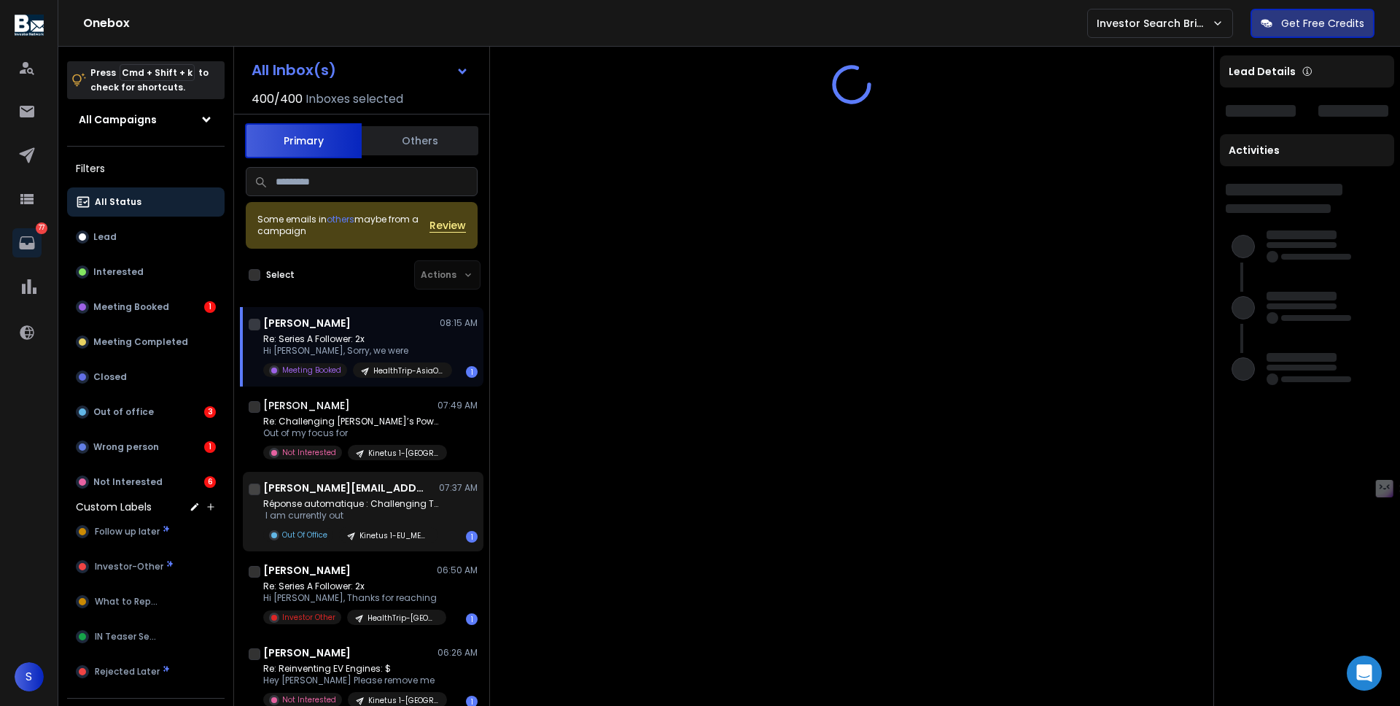
click at [379, 495] on h1 "julia.maris@engie.com" at bounding box center [343, 487] width 160 height 15
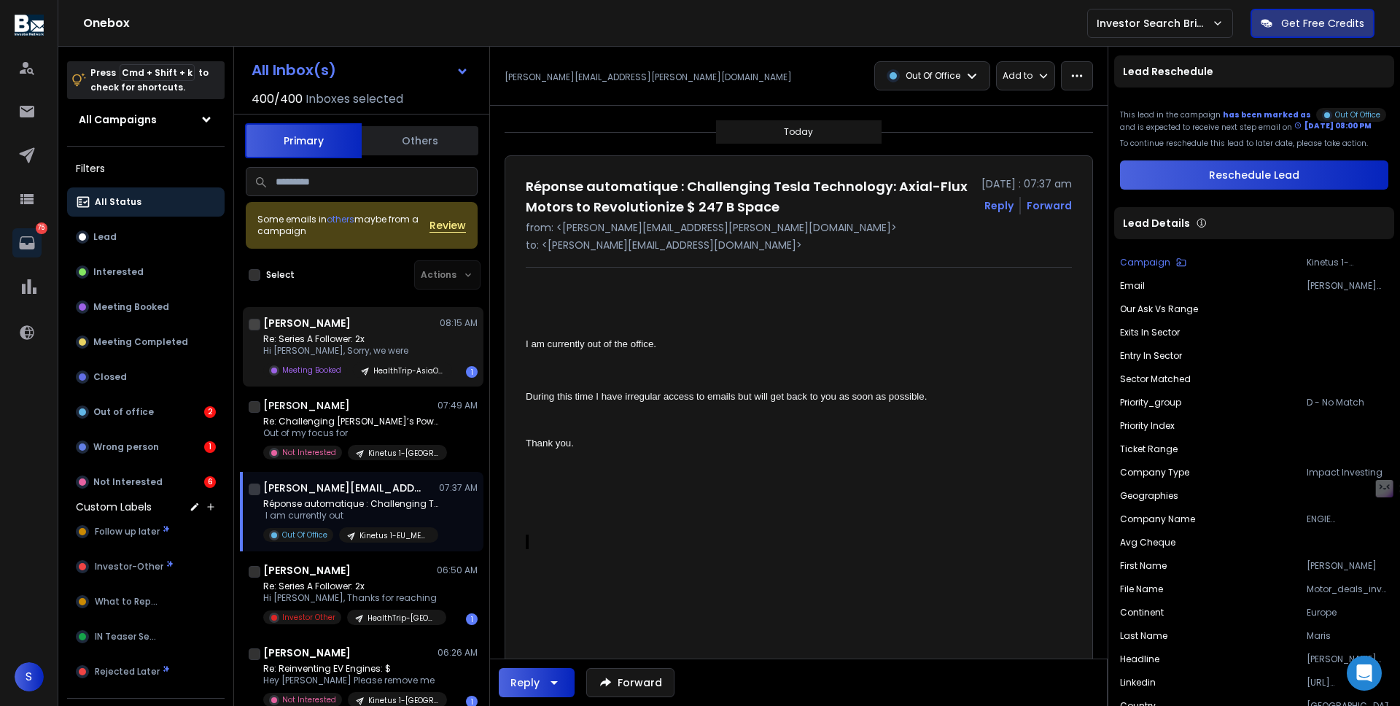
click at [336, 327] on div "Sahil Makker 08:15 AM" at bounding box center [370, 323] width 214 height 15
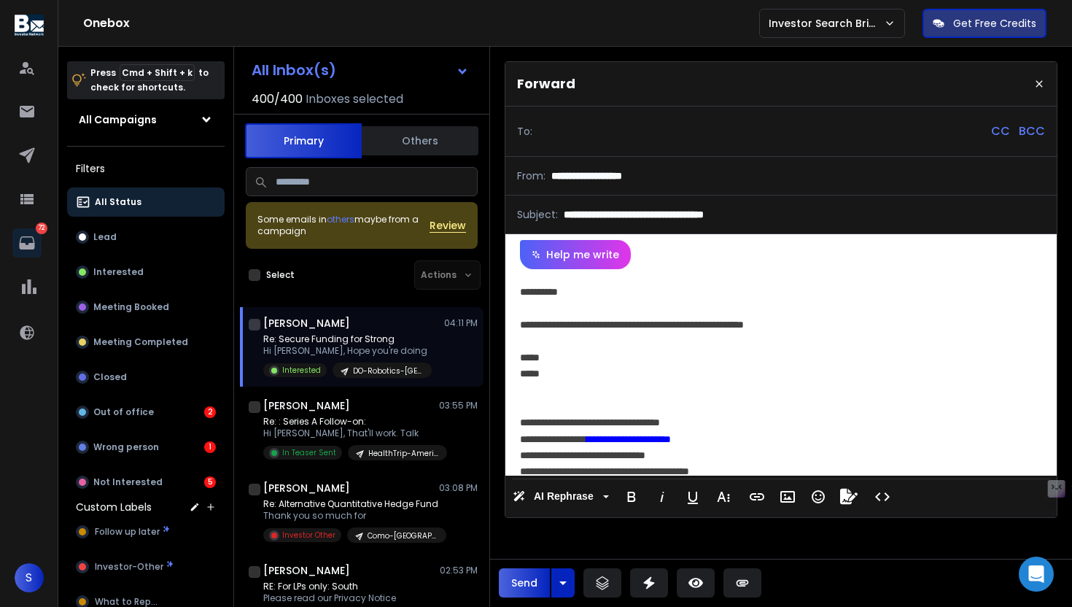
click at [651, 328] on div "**********" at bounding box center [779, 324] width 518 height 16
click at [696, 340] on div at bounding box center [781, 340] width 522 height 16
click at [313, 172] on input at bounding box center [362, 181] width 232 height 29
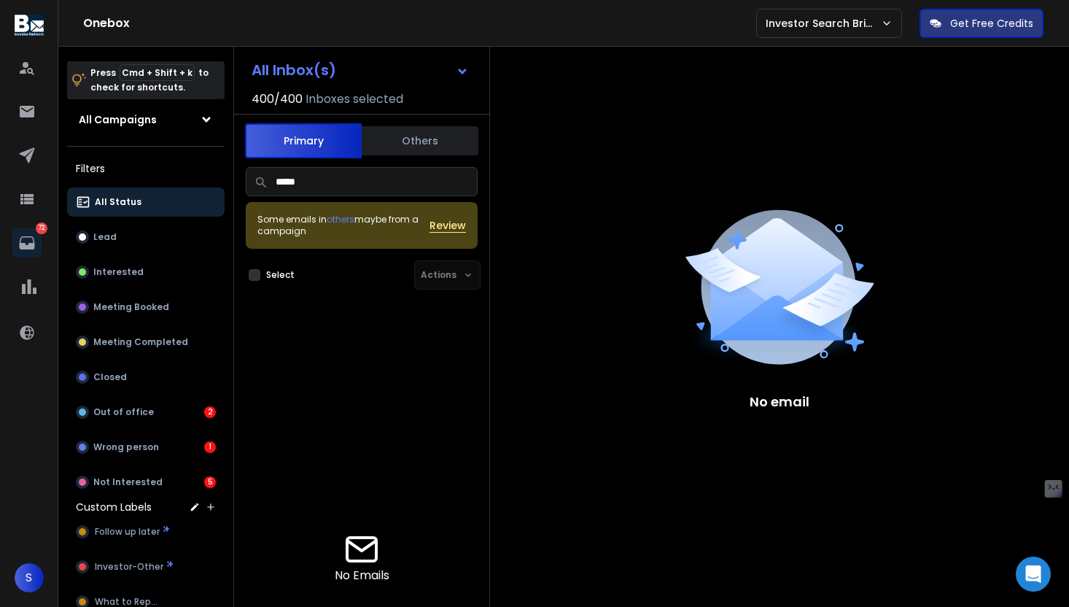
type input "*****"
click at [152, 195] on button "All Status" at bounding box center [145, 201] width 157 height 29
click at [320, 183] on input "*****" at bounding box center [362, 181] width 232 height 29
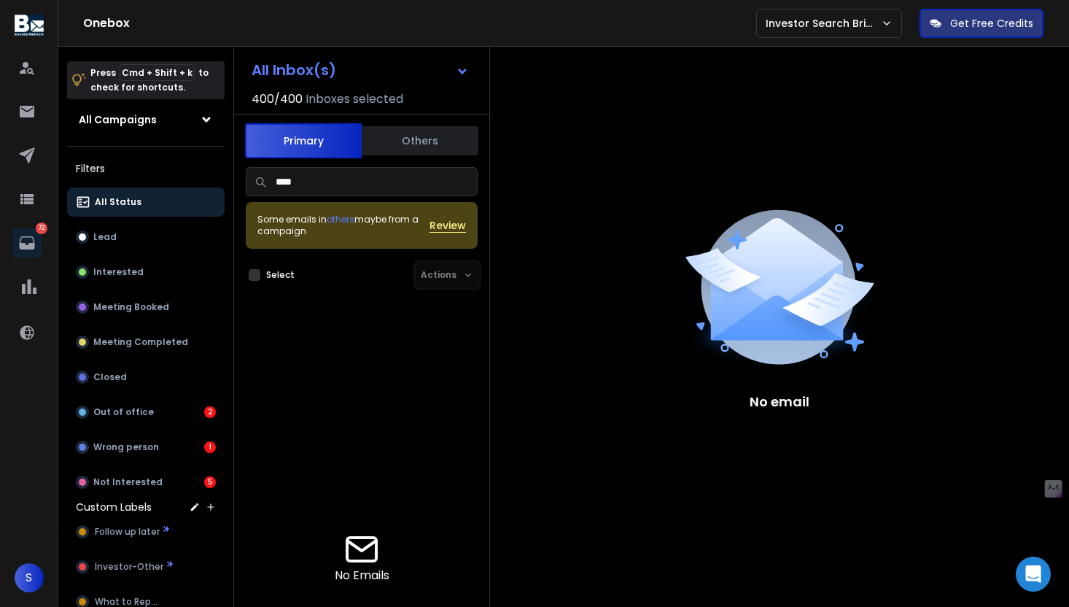
type input "*****"
click at [295, 186] on input "*****" at bounding box center [362, 181] width 232 height 29
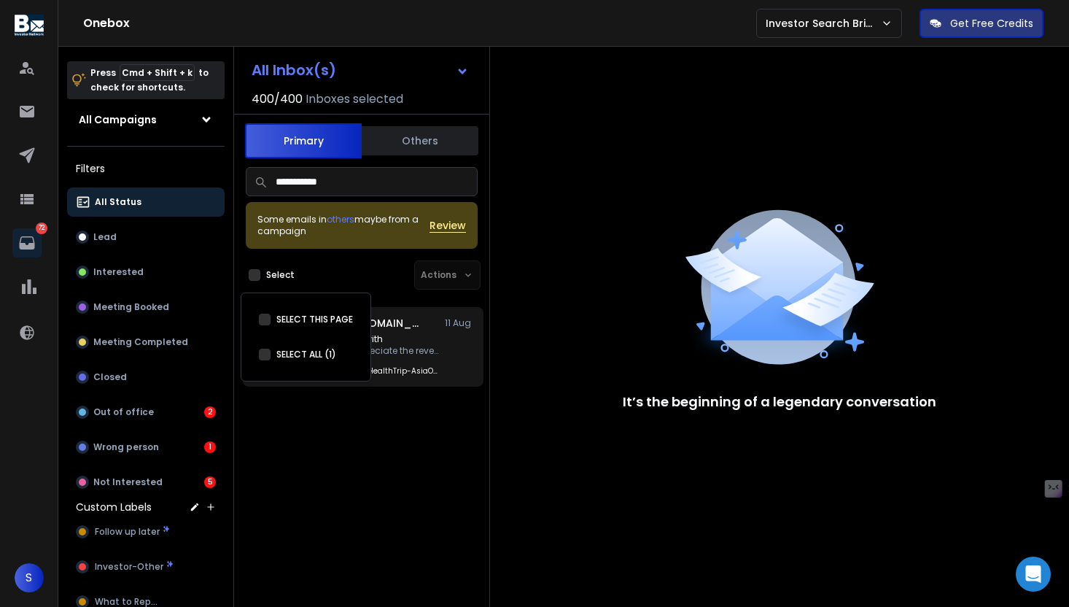
type input "**********"
click at [378, 331] on div "aalotaibi@impact46.sa 11 Aug Re: Series A Participate with Hi Abdulaziz, Apprec…" at bounding box center [370, 347] width 214 height 62
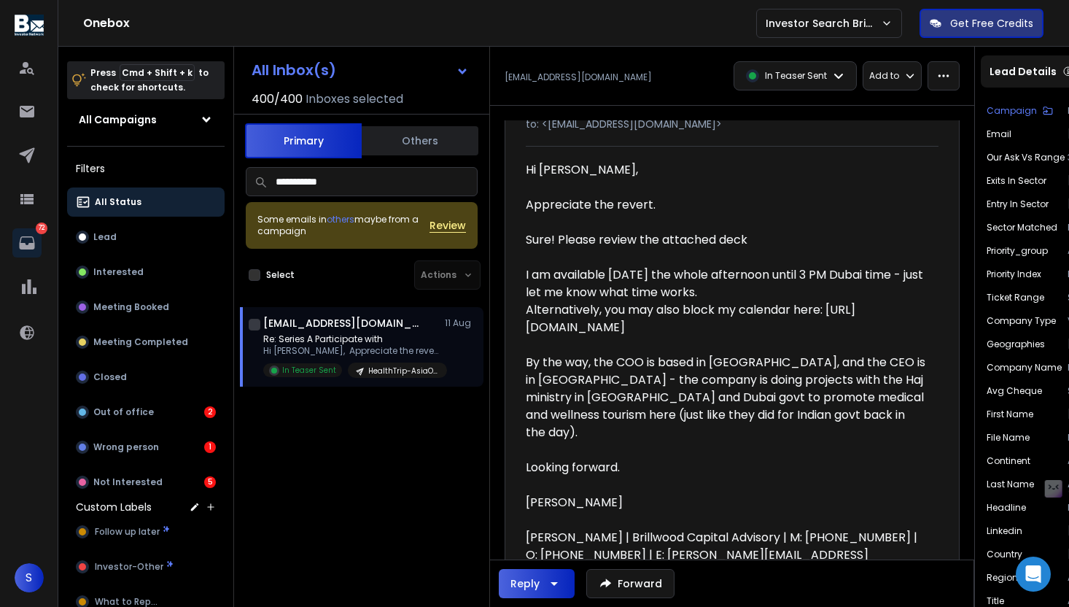
scroll to position [226, 0]
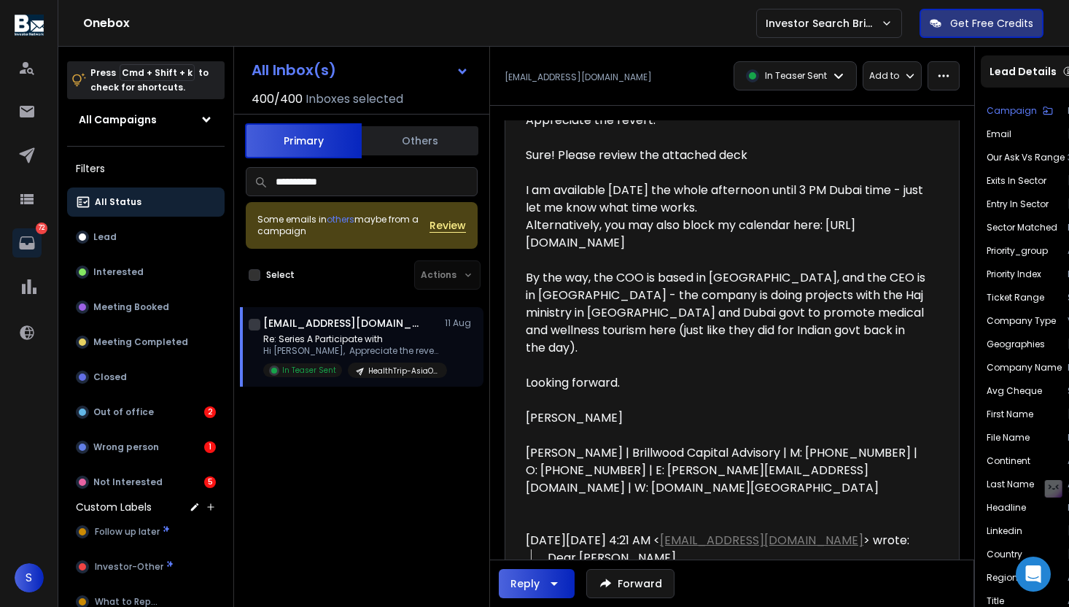
click at [331, 177] on input "**********" at bounding box center [362, 181] width 232 height 29
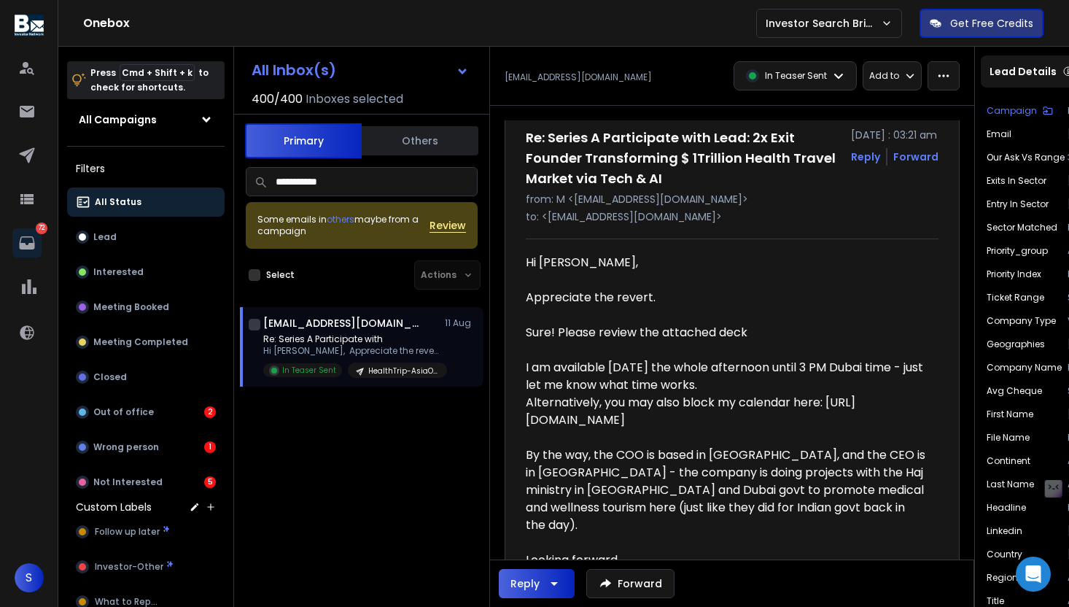
scroll to position [0, 0]
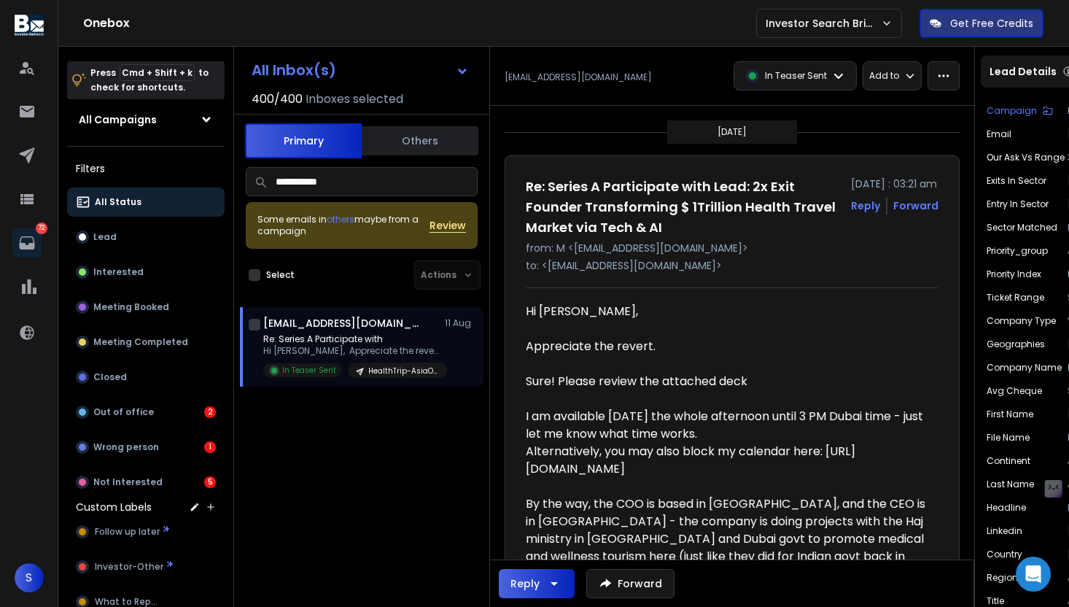
click at [343, 188] on input "**********" at bounding box center [362, 181] width 232 height 29
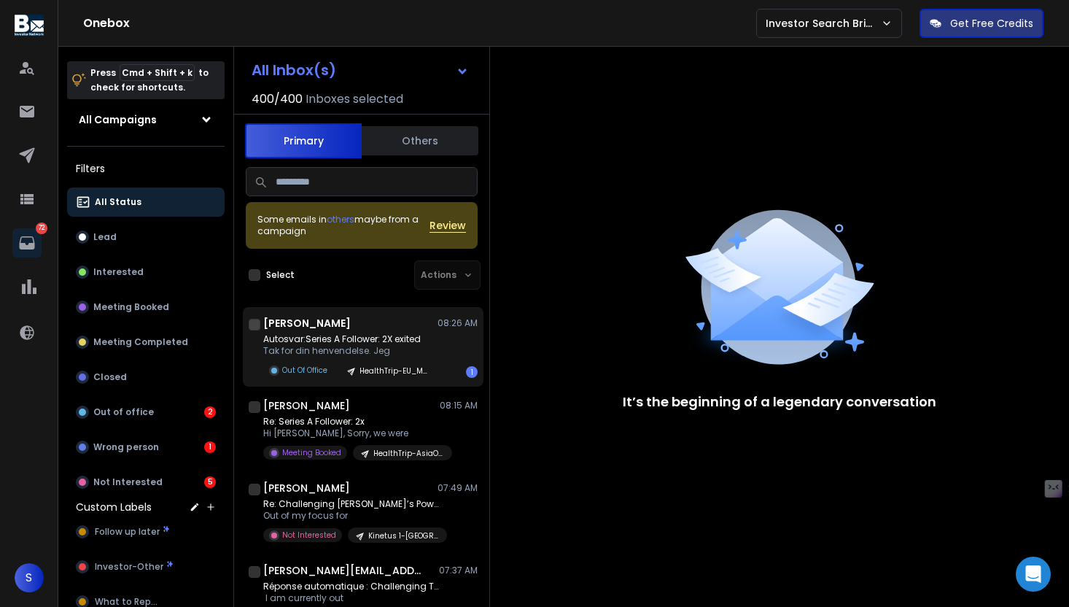
click at [343, 336] on p "Autosvar:Series A Follower: 2X exited" at bounding box center [350, 339] width 175 height 12
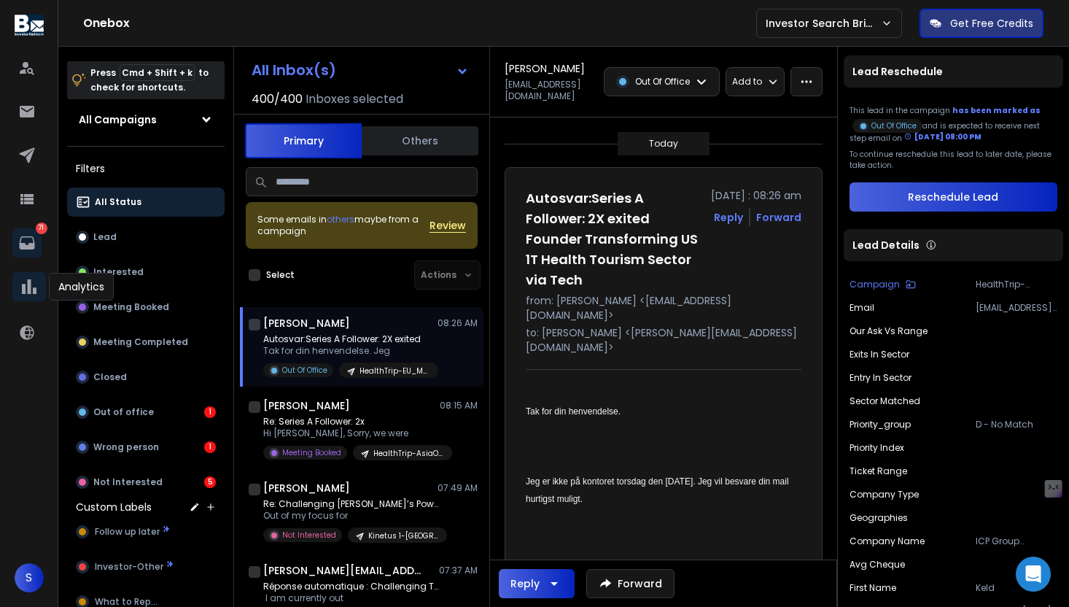
click at [29, 289] on icon at bounding box center [29, 286] width 15 height 15
